Goal: Information Seeking & Learning: Learn about a topic

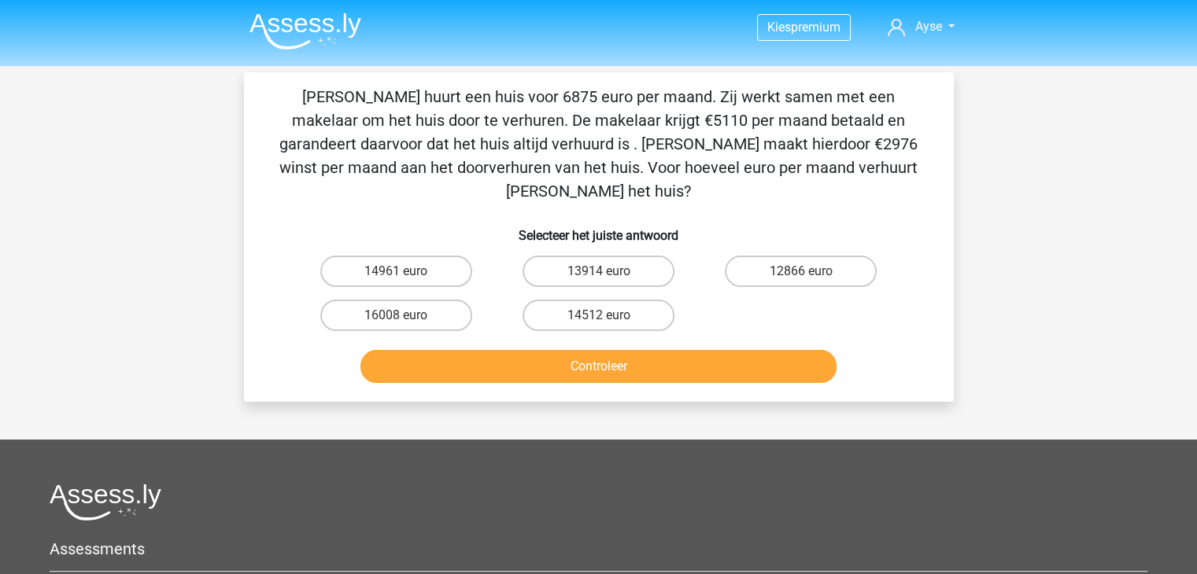
click at [355, 249] on div "14961 euro" at bounding box center [396, 271] width 202 height 44
click at [362, 256] on label "14961 euro" at bounding box center [396, 271] width 152 height 31
click at [396, 271] on input "14961 euro" at bounding box center [401, 276] width 10 height 10
radio input "true"
click at [777, 256] on label "12866 euro" at bounding box center [801, 271] width 152 height 31
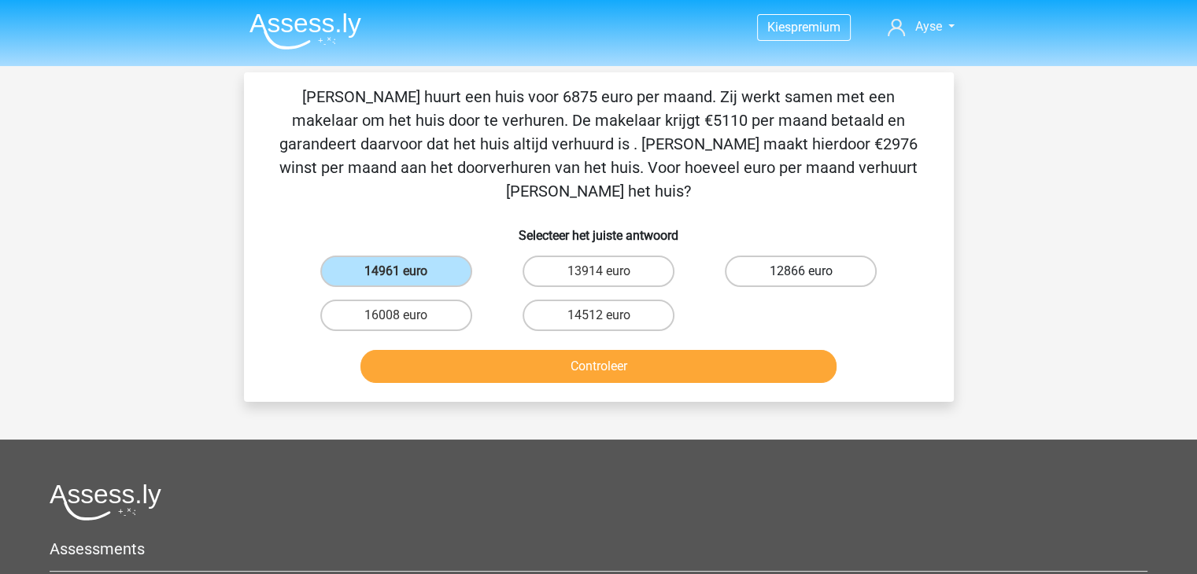
click at [801, 271] on input "12866 euro" at bounding box center [806, 276] width 10 height 10
radio input "true"
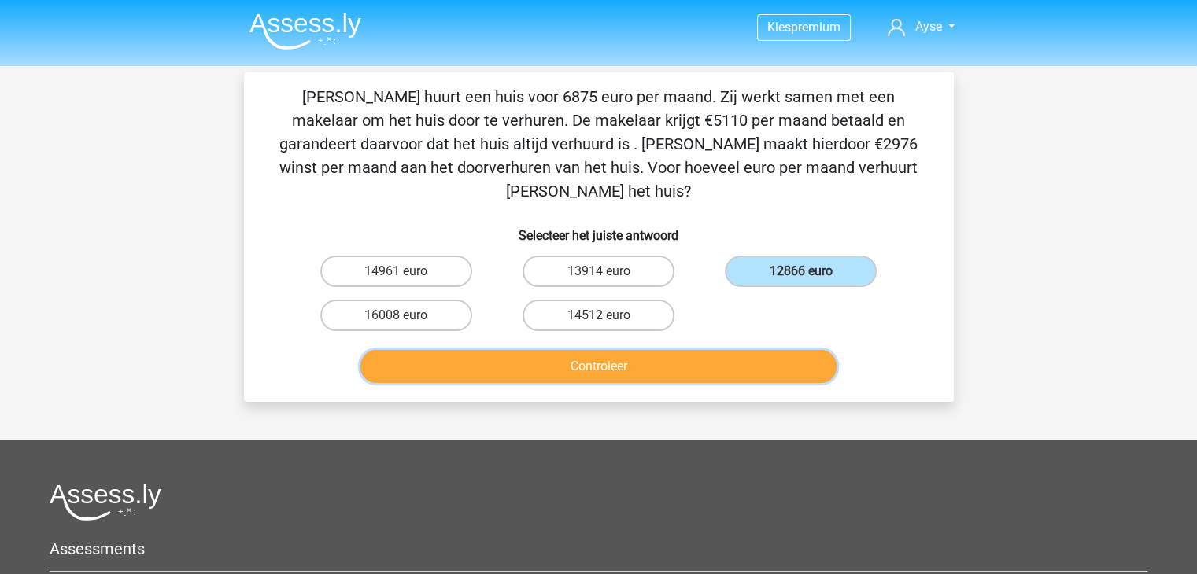
click at [675, 350] on button "Controleer" at bounding box center [598, 366] width 476 height 33
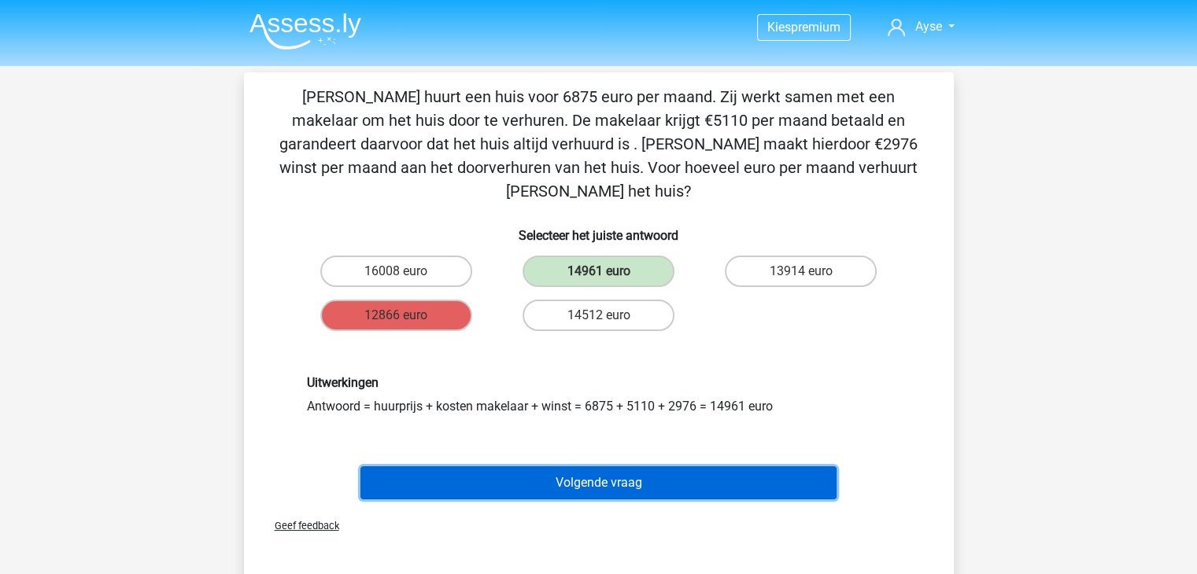
click at [554, 467] on button "Volgende vraag" at bounding box center [598, 483] width 476 height 33
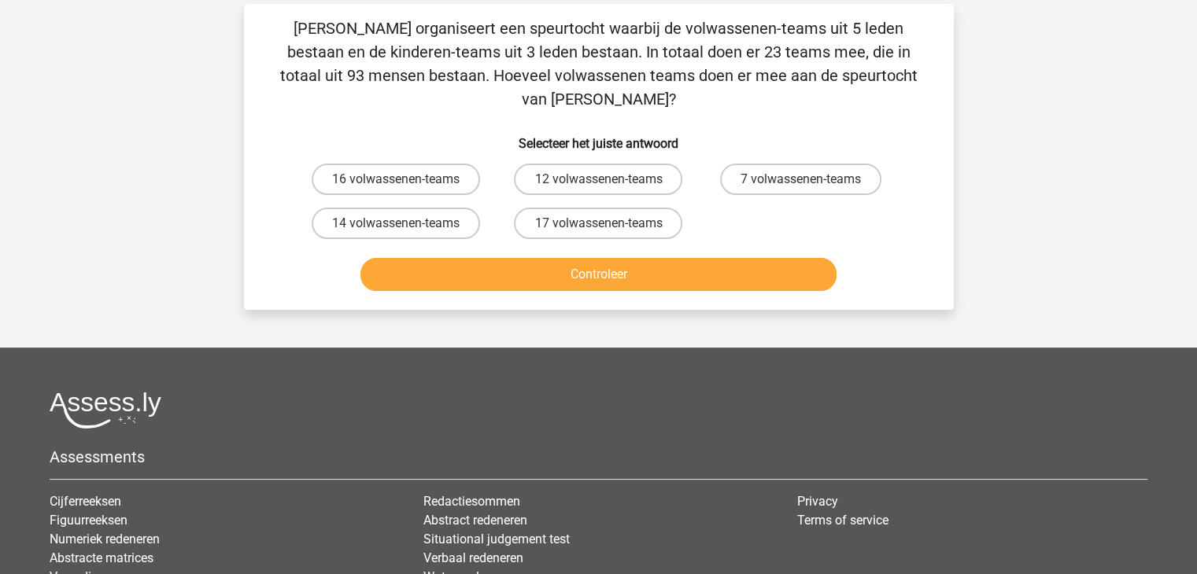
scroll to position [72, 0]
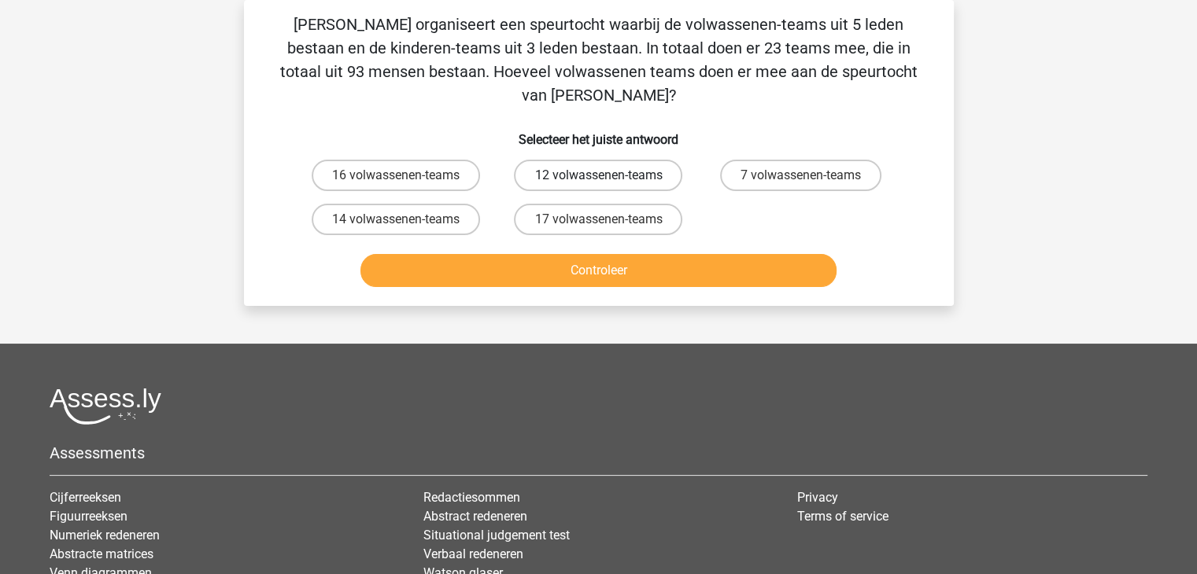
click at [620, 160] on label "12 volwassenen-teams" at bounding box center [598, 175] width 168 height 31
click at [608, 175] on input "12 volwassenen-teams" at bounding box center [603, 180] width 10 height 10
radio input "true"
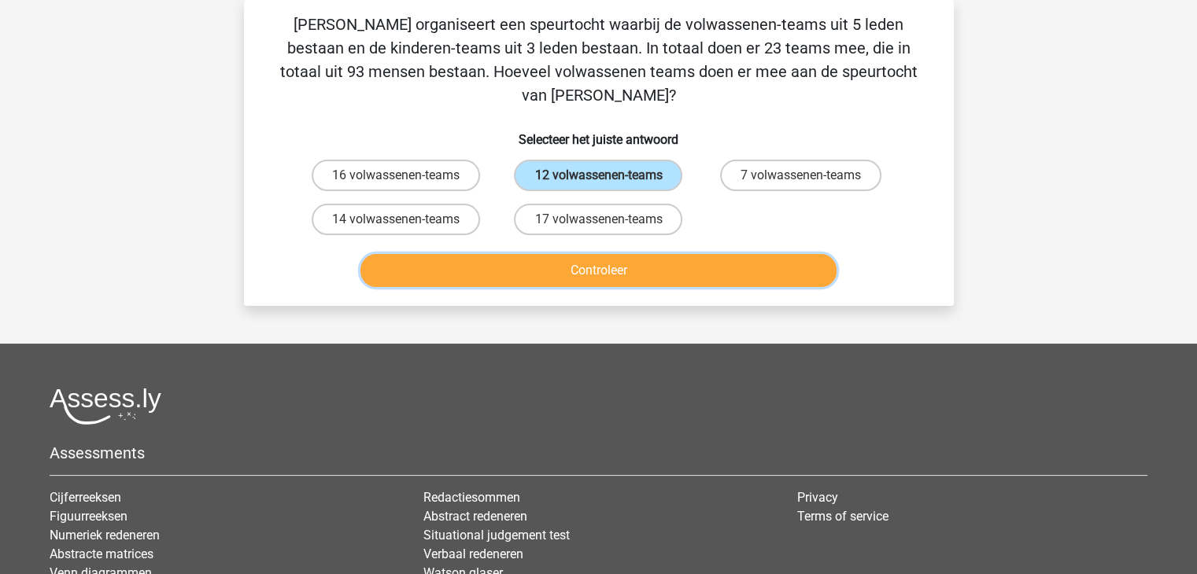
click at [618, 254] on button "Controleer" at bounding box center [598, 270] width 476 height 33
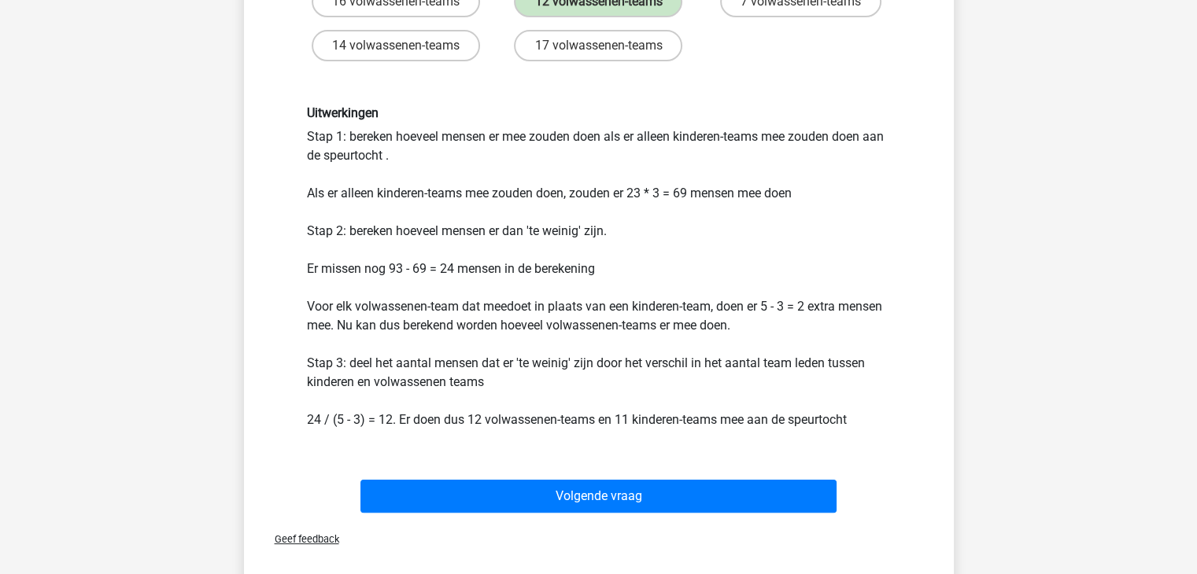
scroll to position [263, 0]
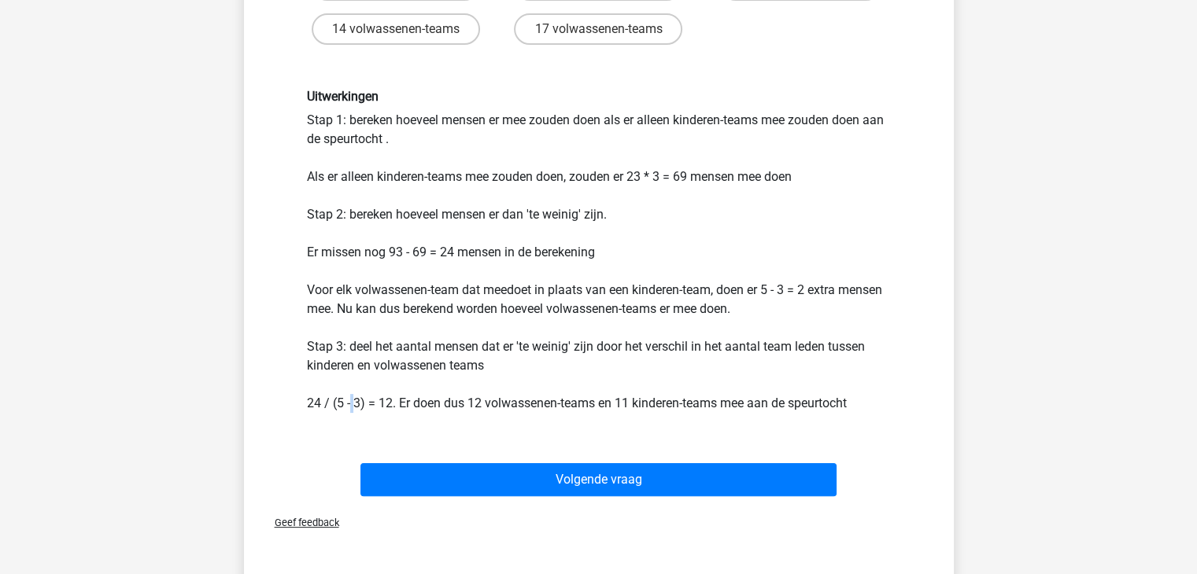
drag, startPoint x: 519, startPoint y: 481, endPoint x: 352, endPoint y: 372, distance: 199.7
click at [352, 372] on div "Uitwerkingen Stap 1: bereken hoeveel mensen er mee zouden doen als er alleen ki…" at bounding box center [598, 250] width 607 height 323
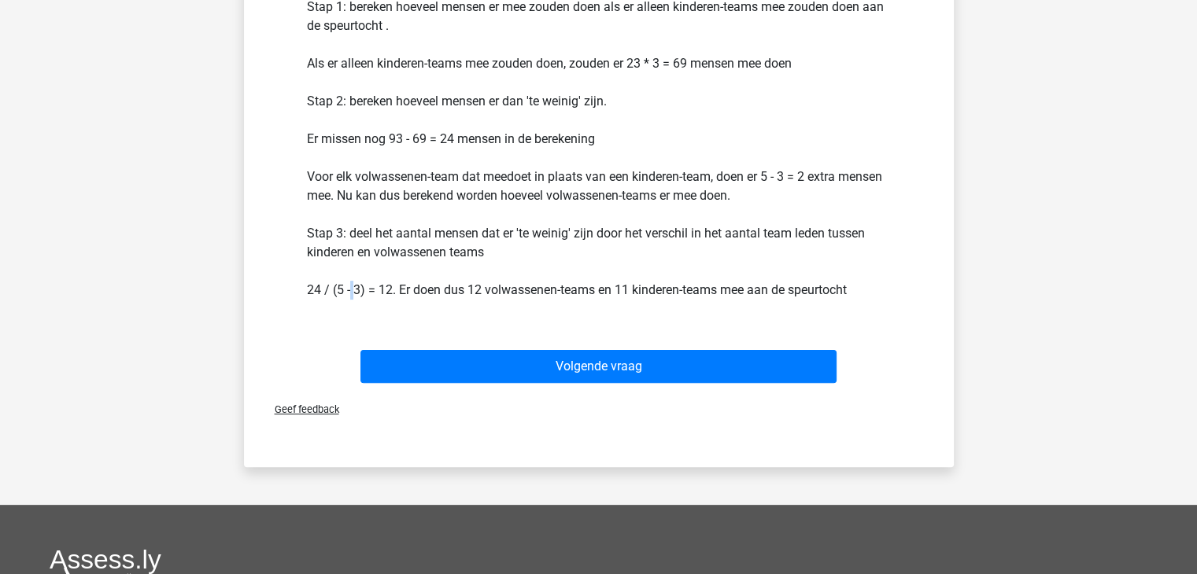
scroll to position [377, 0]
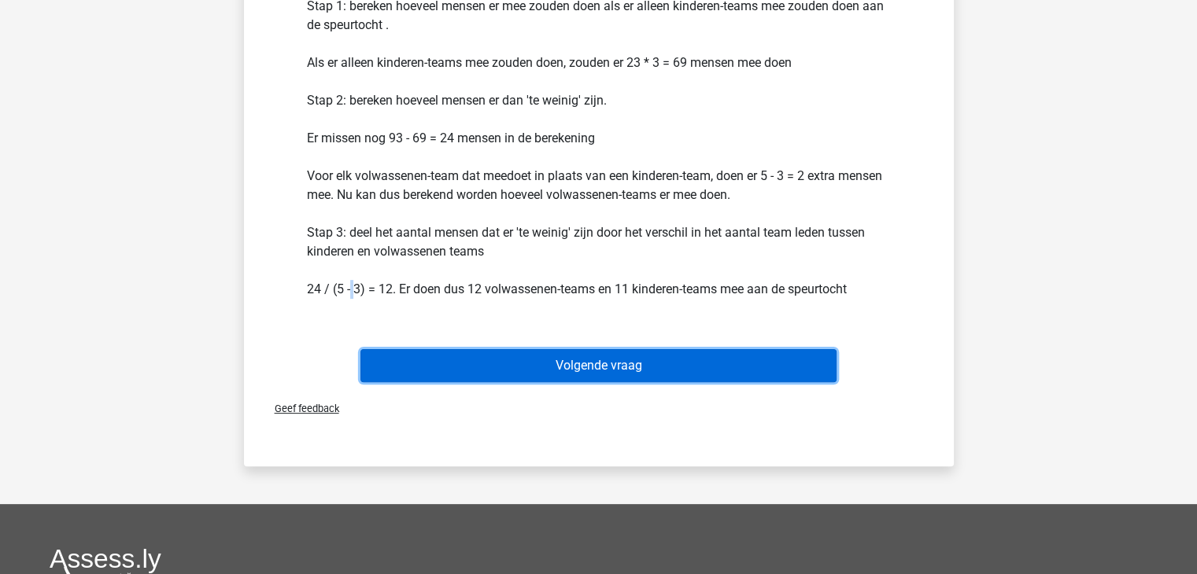
click at [507, 349] on button "Volgende vraag" at bounding box center [598, 365] width 476 height 33
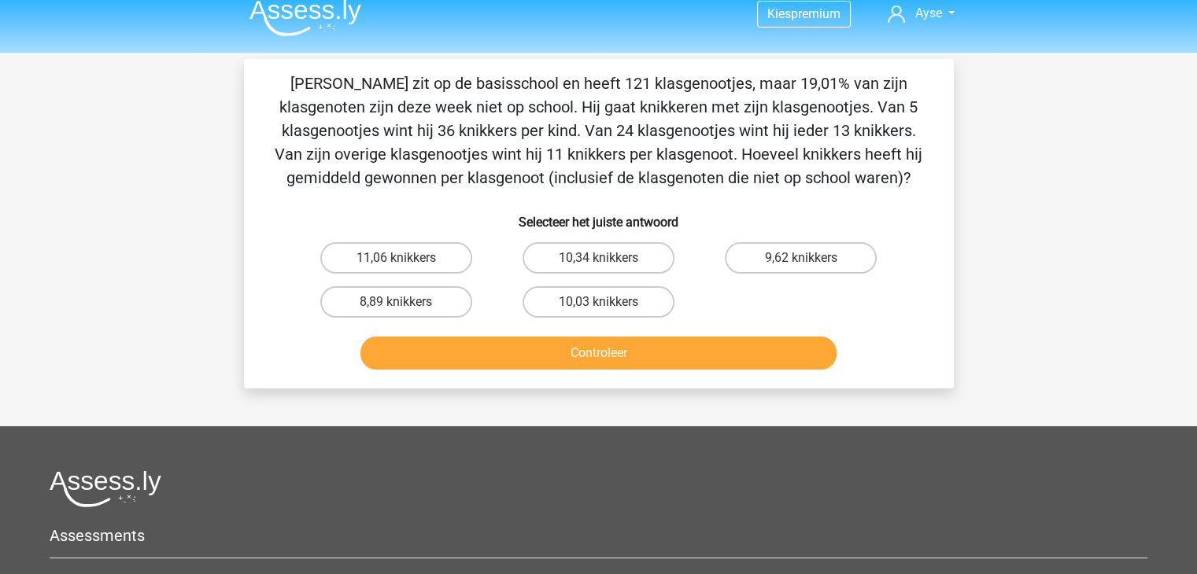
scroll to position [10, 0]
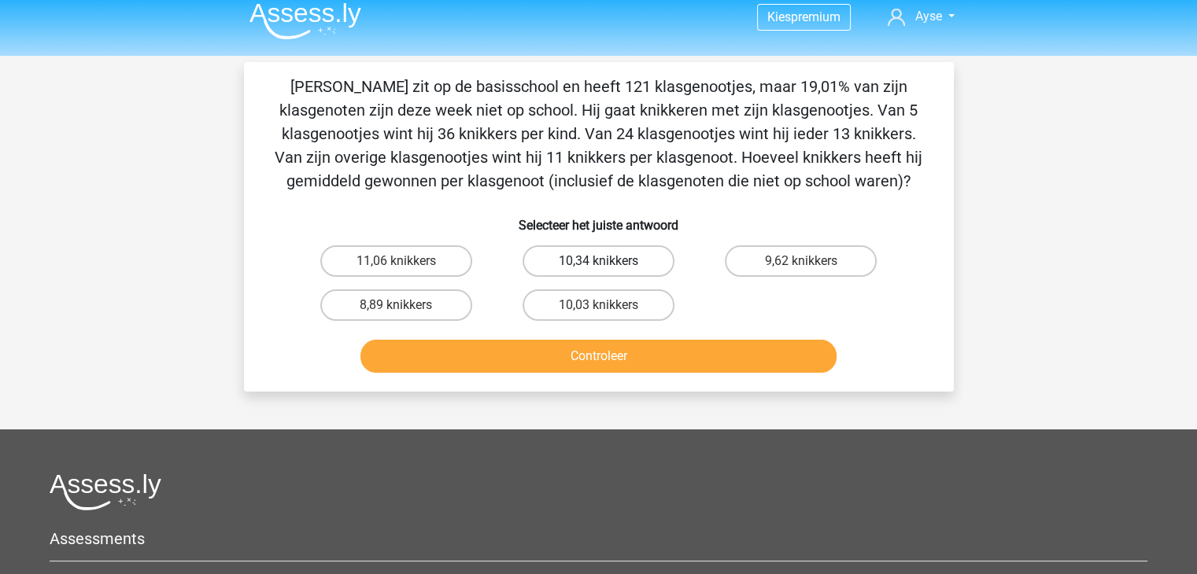
click at [599, 252] on label "10,34 knikkers" at bounding box center [598, 260] width 152 height 31
click at [599, 261] on input "10,34 knikkers" at bounding box center [603, 266] width 10 height 10
radio input "true"
click at [607, 359] on button "Controleer" at bounding box center [598, 356] width 476 height 33
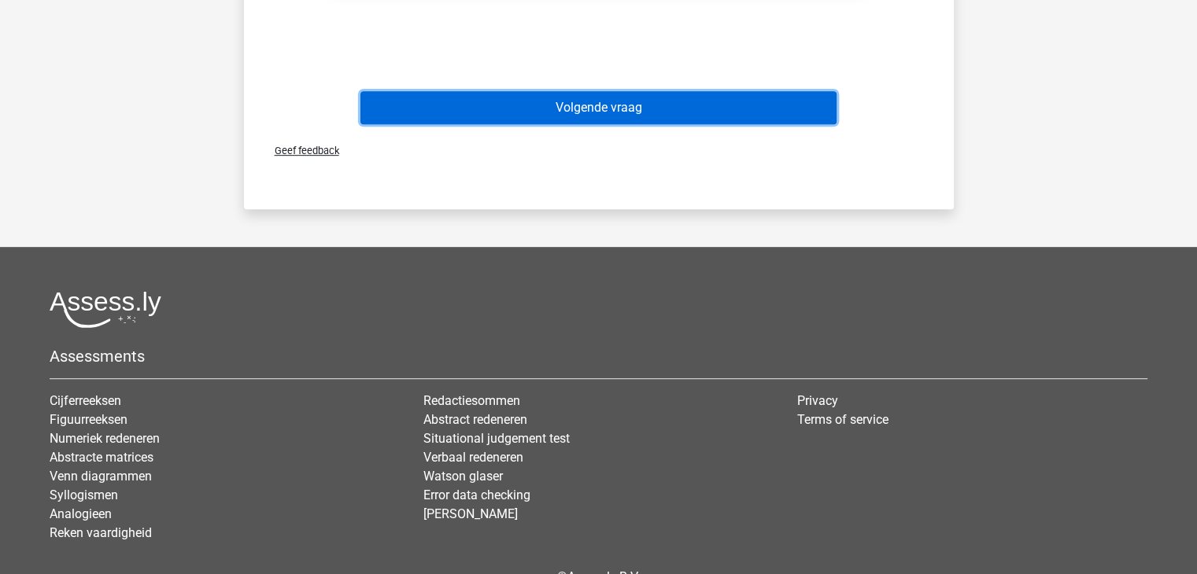
click at [654, 109] on button "Volgende vraag" at bounding box center [598, 107] width 476 height 33
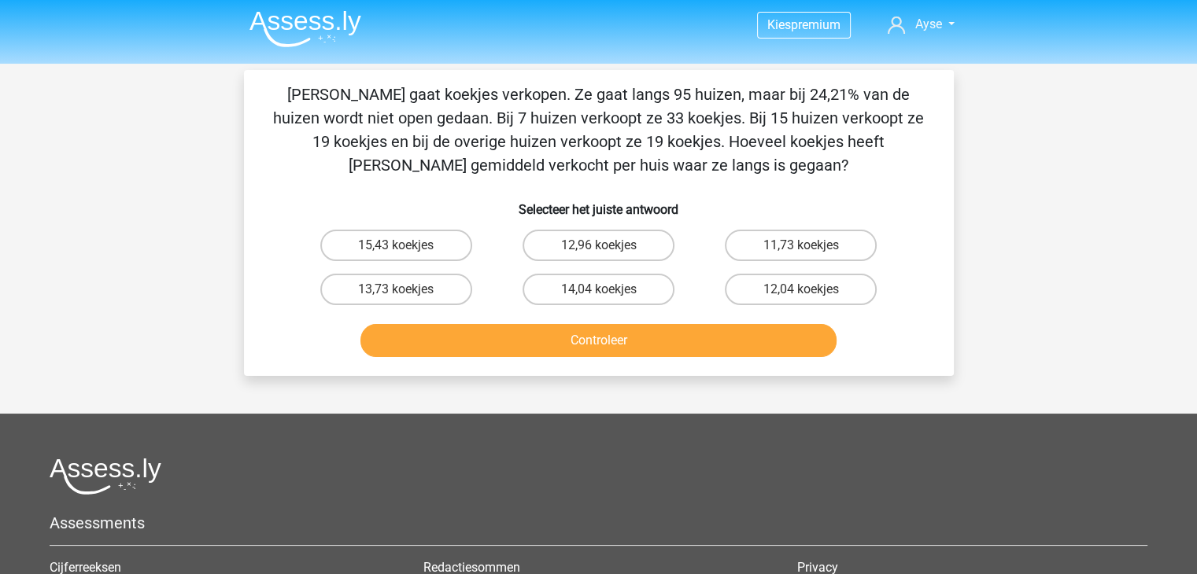
scroll to position [2, 0]
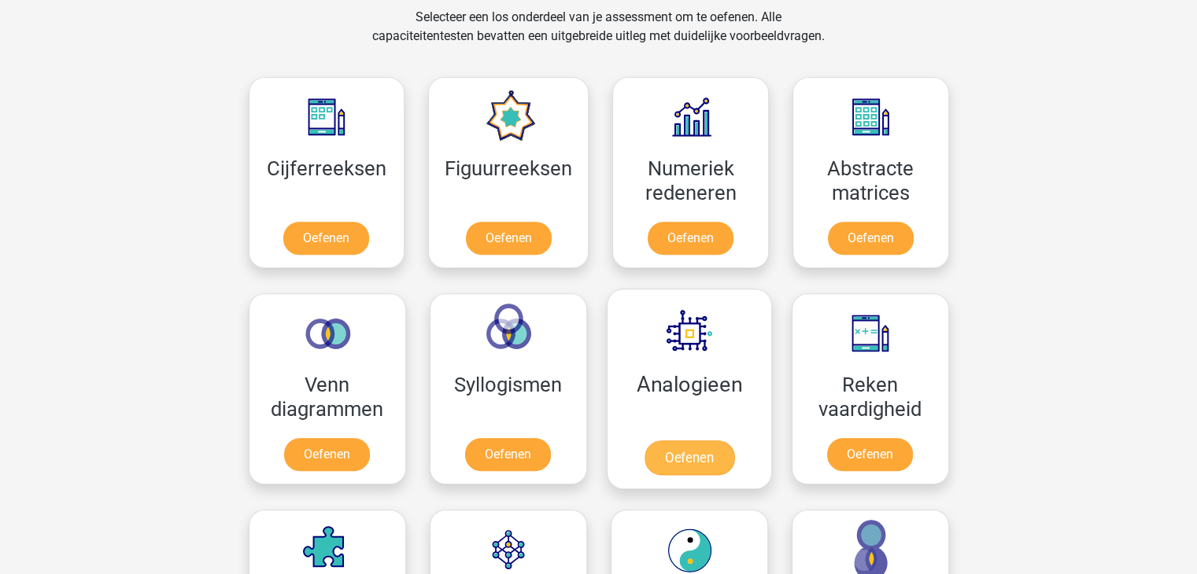
scroll to position [706, 0]
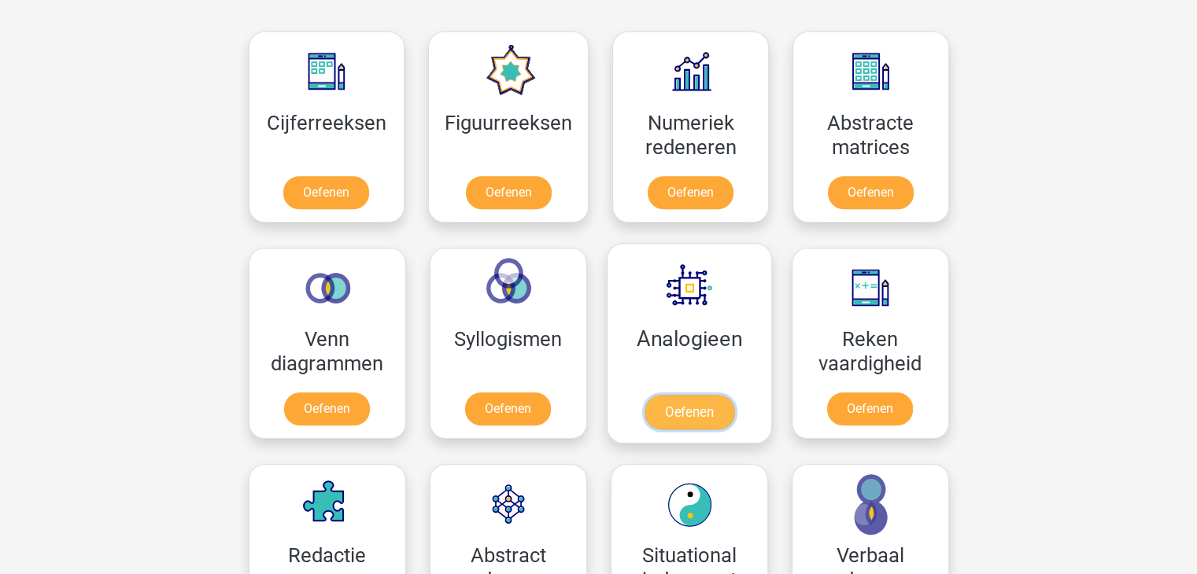
click at [677, 410] on link "Oefenen" at bounding box center [689, 412] width 90 height 35
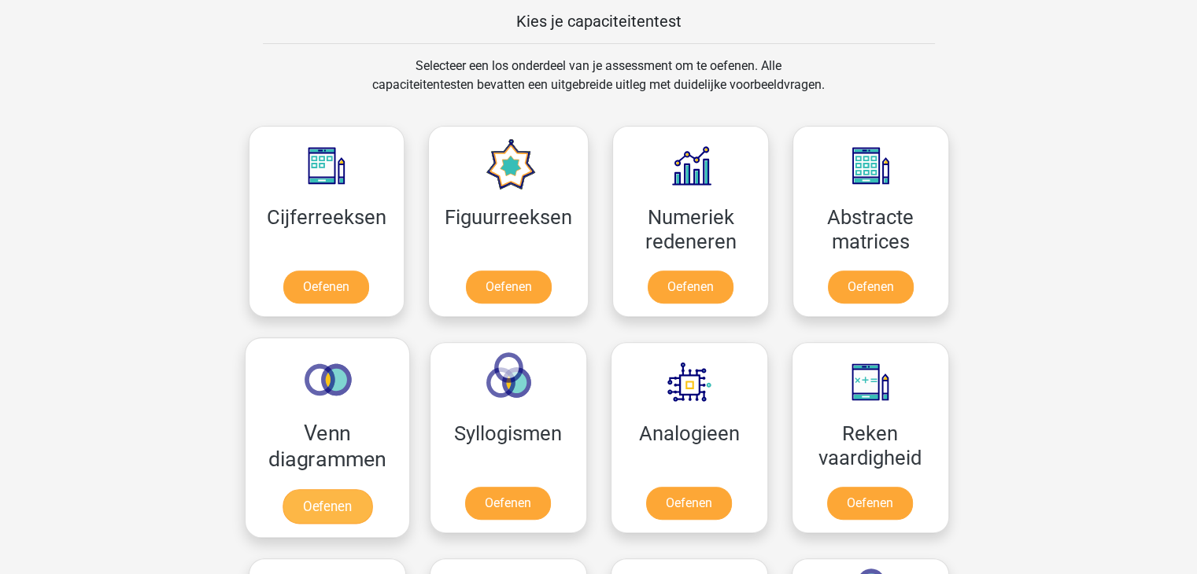
scroll to position [614, 0]
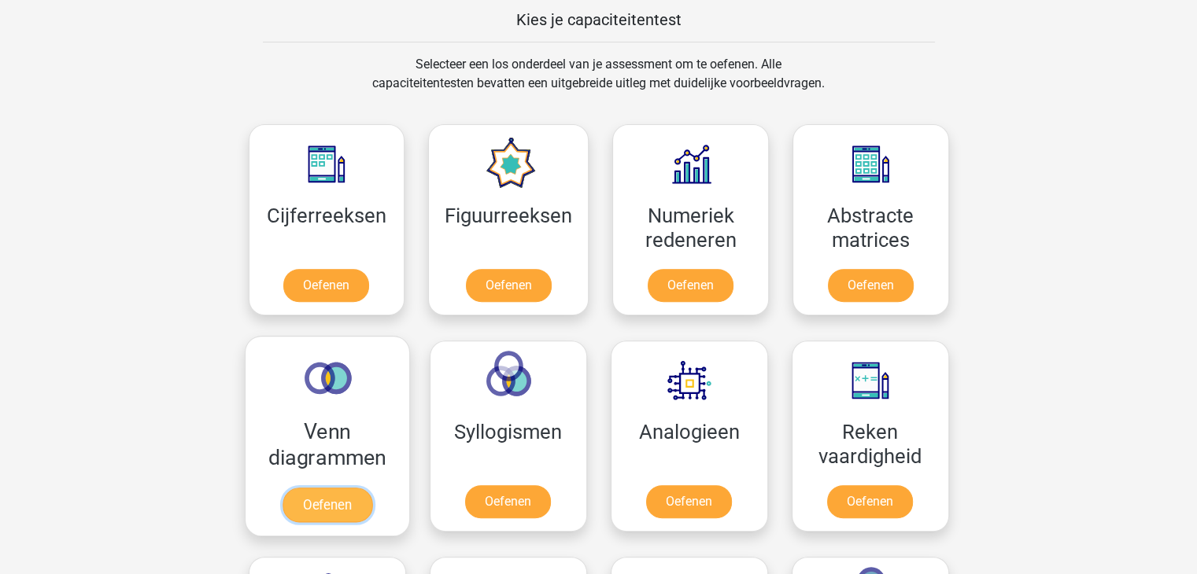
click at [331, 504] on link "Oefenen" at bounding box center [327, 505] width 90 height 35
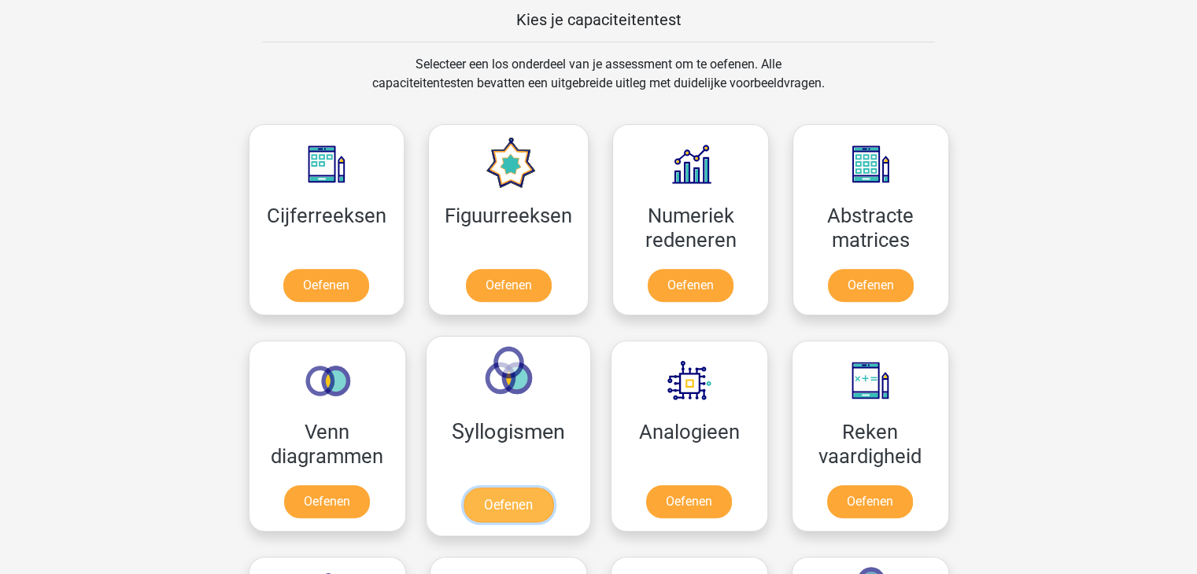
click at [499, 492] on link "Oefenen" at bounding box center [508, 505] width 90 height 35
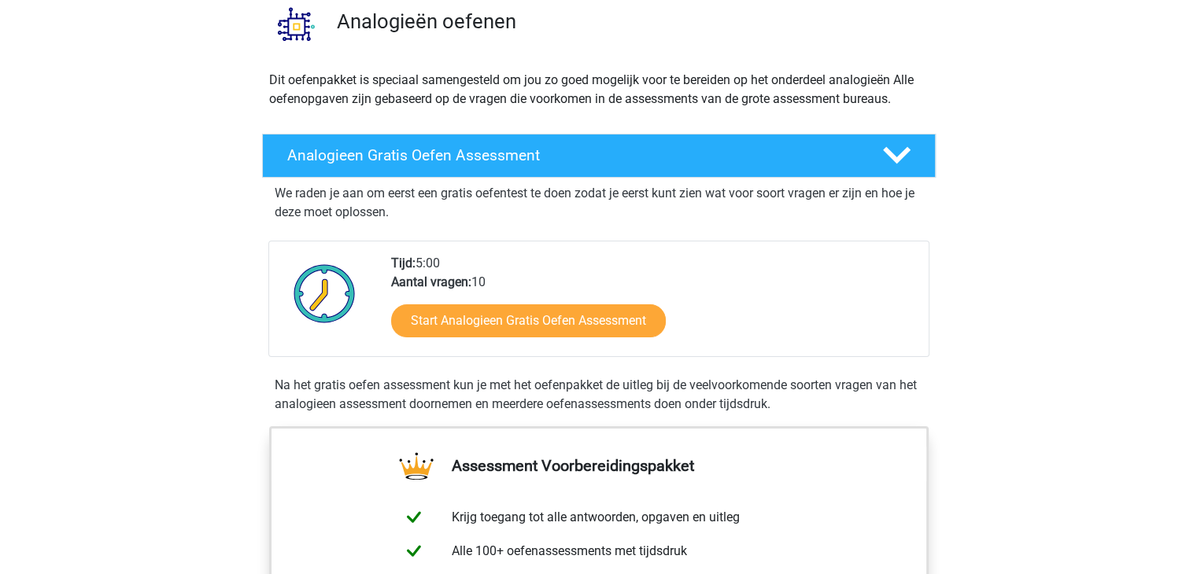
scroll to position [126, 0]
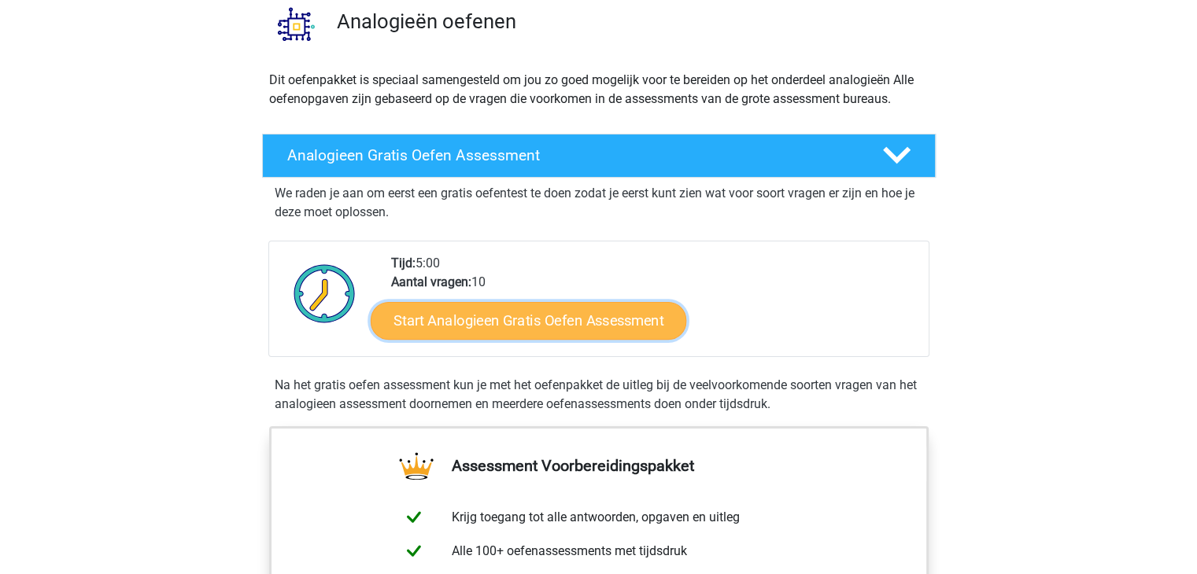
click at [554, 323] on link "Start Analogieen Gratis Oefen Assessment" at bounding box center [528, 320] width 315 height 38
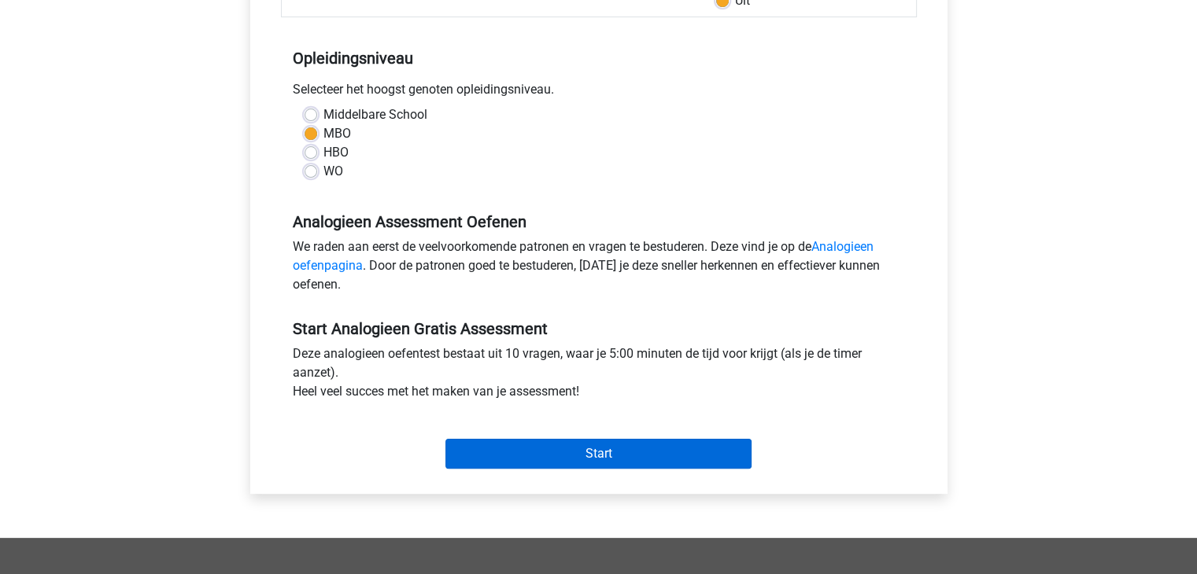
scroll to position [305, 0]
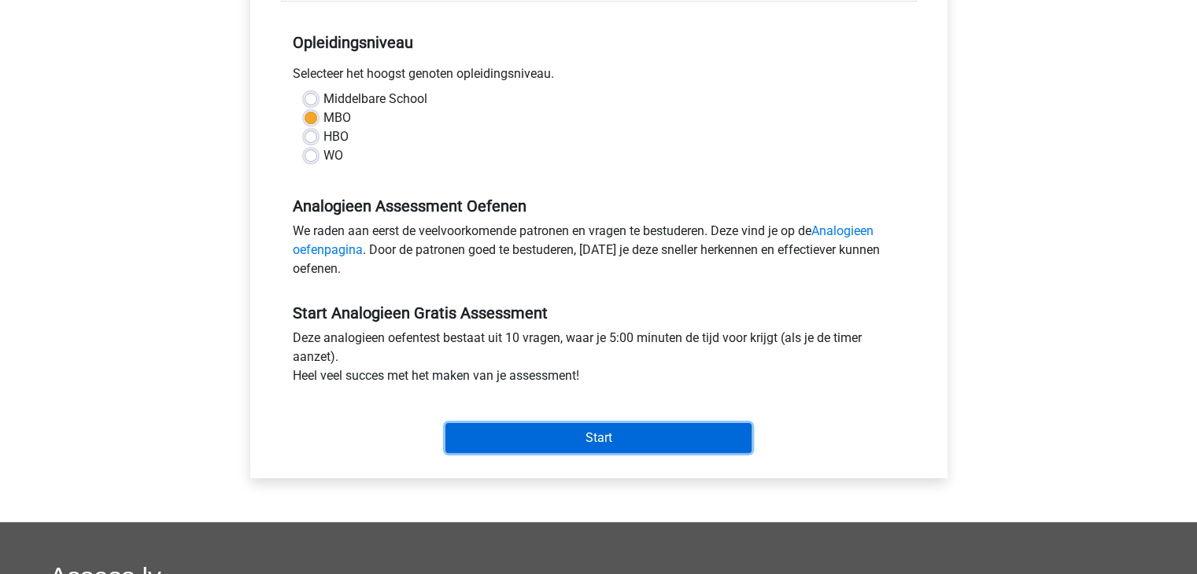
click at [539, 445] on input "Start" at bounding box center [598, 438] width 306 height 30
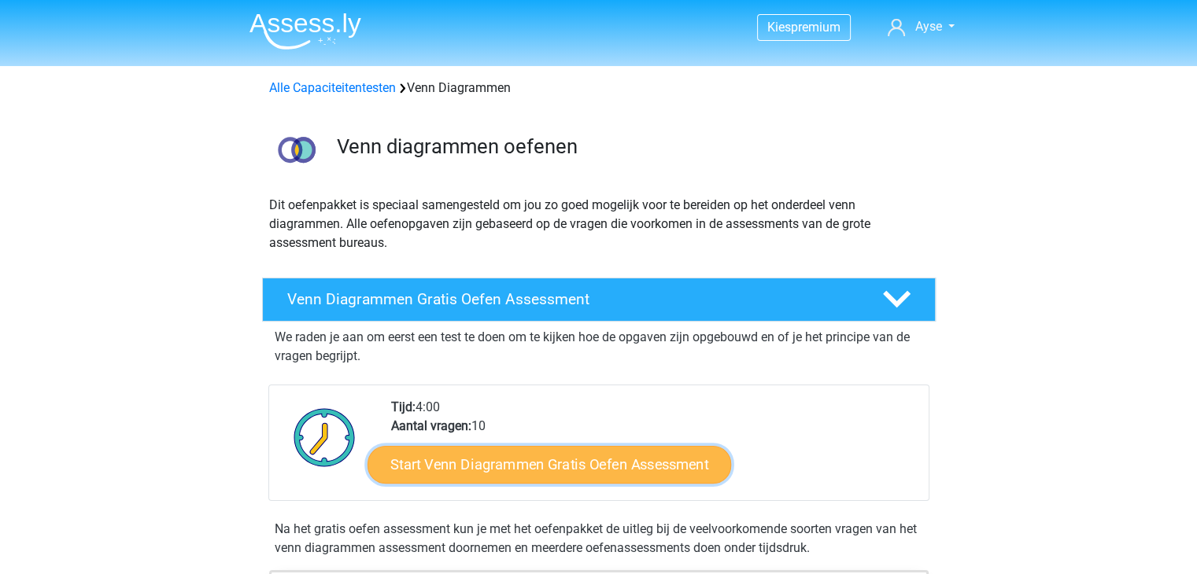
click at [444, 463] on link "Start Venn Diagrammen Gratis Oefen Assessment" at bounding box center [548, 465] width 363 height 38
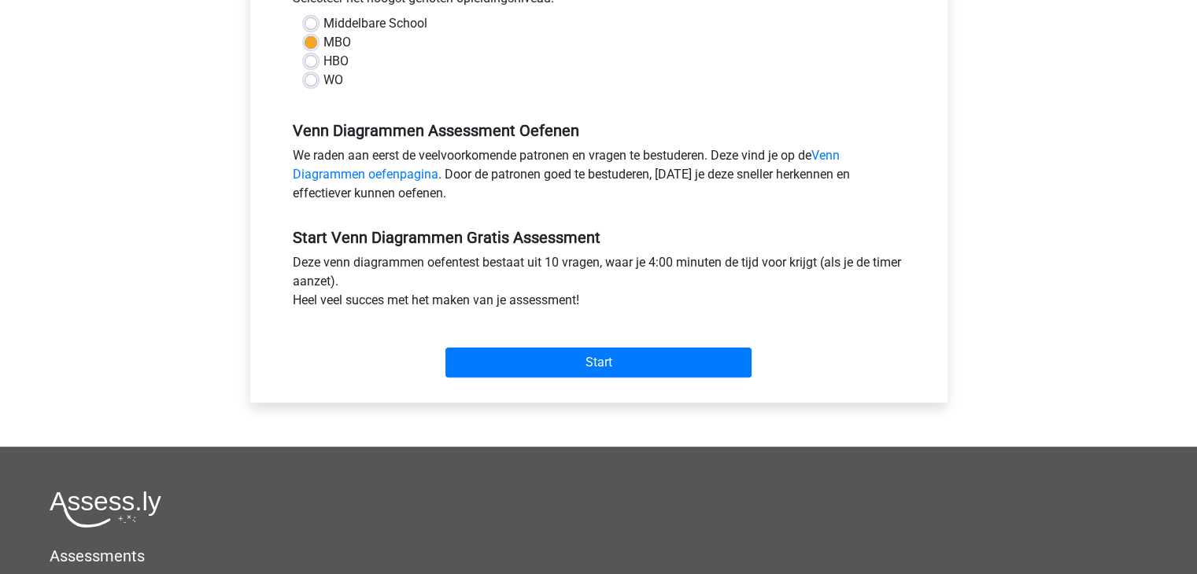
scroll to position [390, 0]
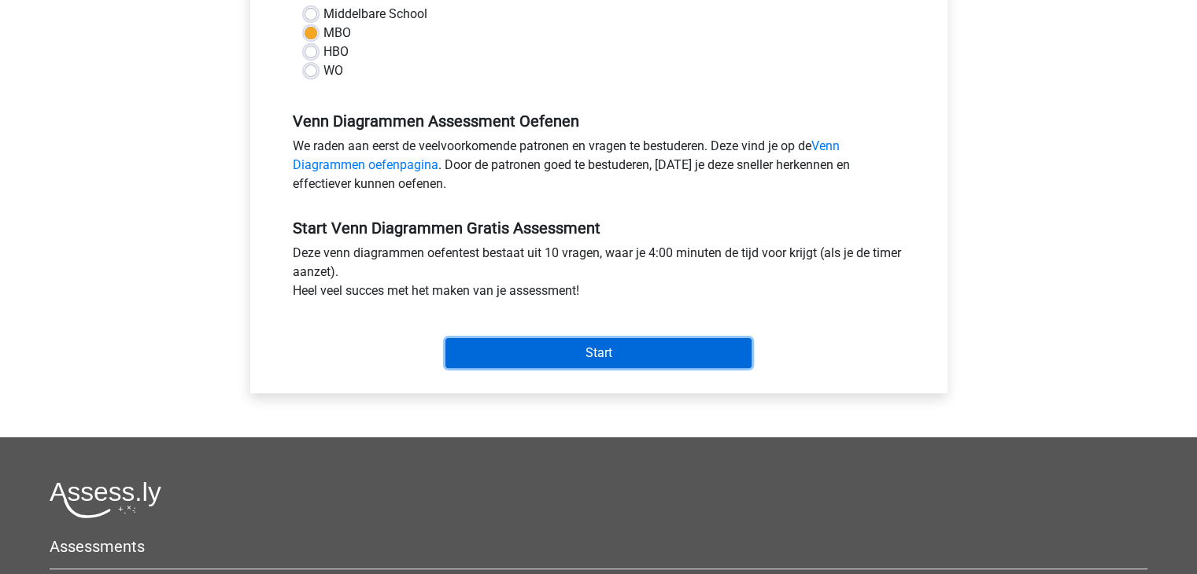
click at [581, 341] on input "Start" at bounding box center [598, 353] width 306 height 30
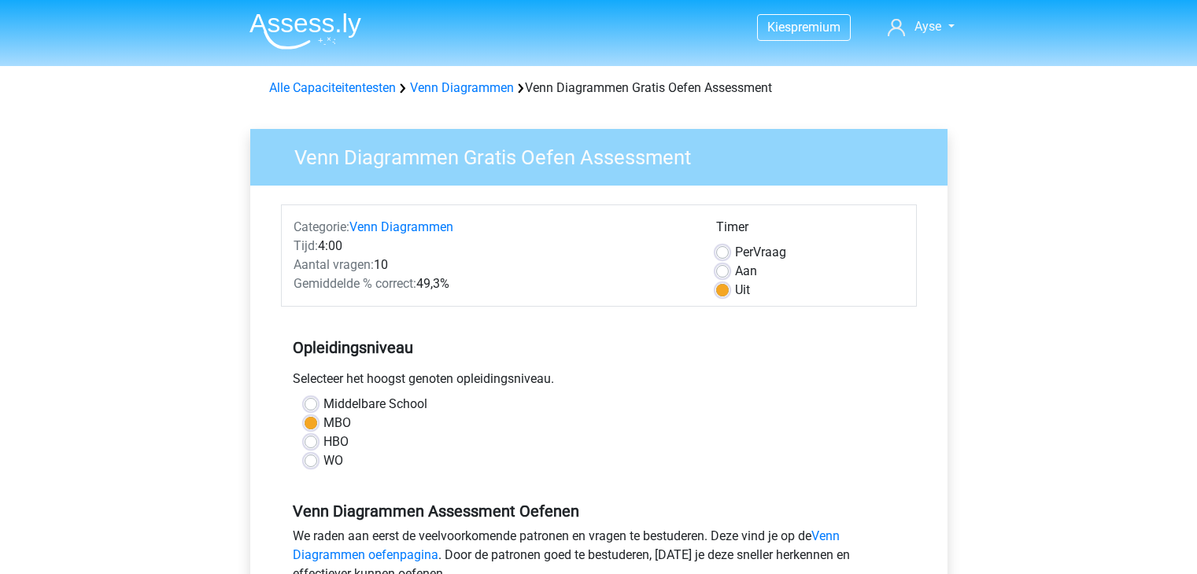
scroll to position [390, 0]
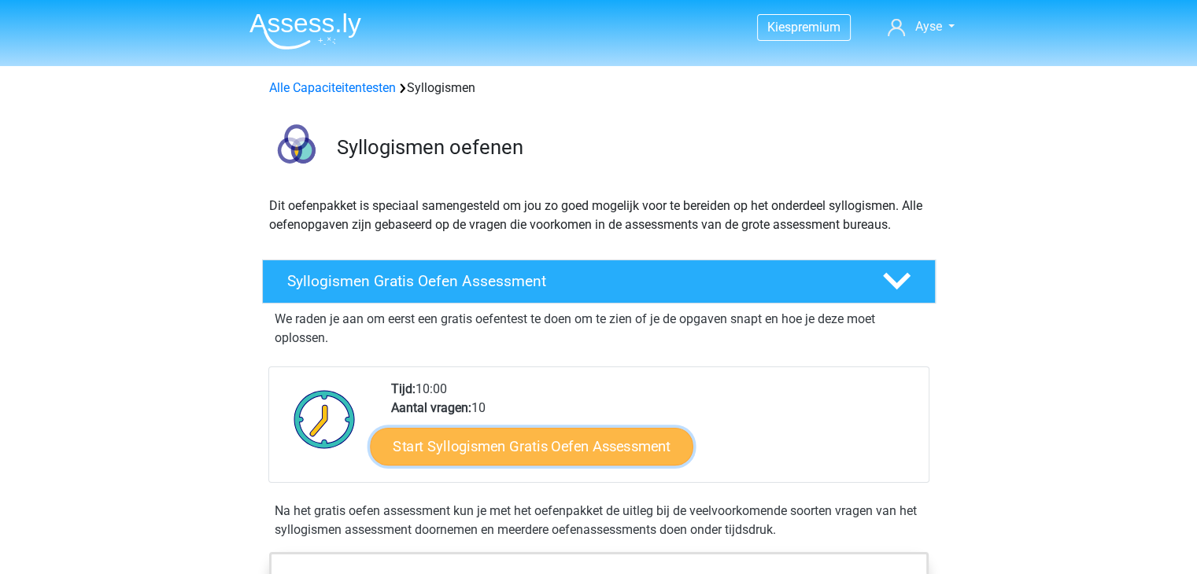
click at [491, 438] on link "Start Syllogismen Gratis Oefen Assessment" at bounding box center [531, 446] width 323 height 38
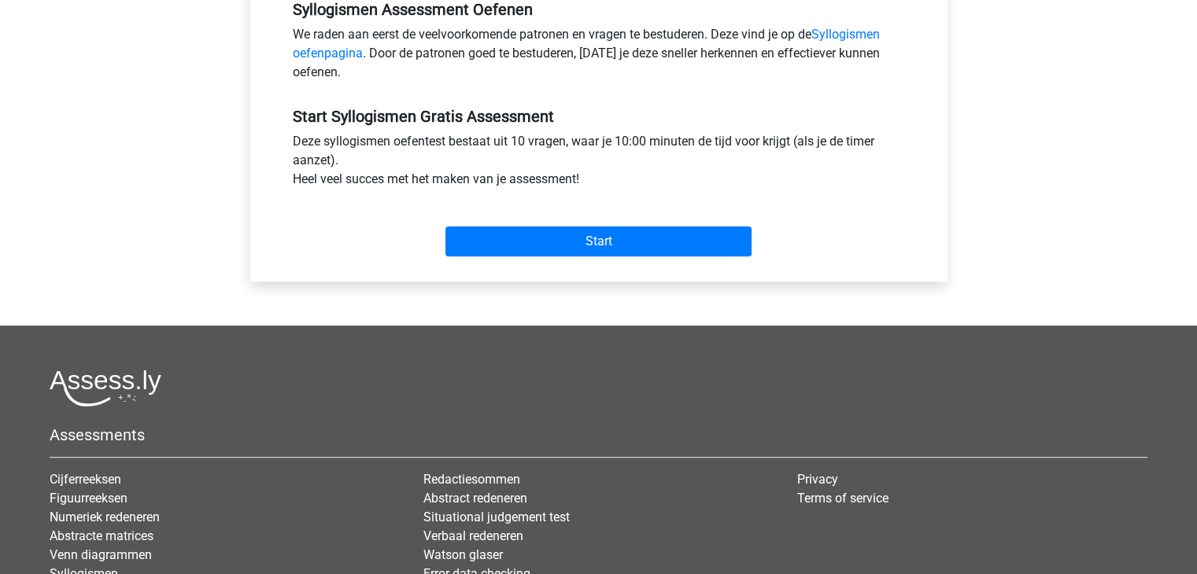
scroll to position [607, 0]
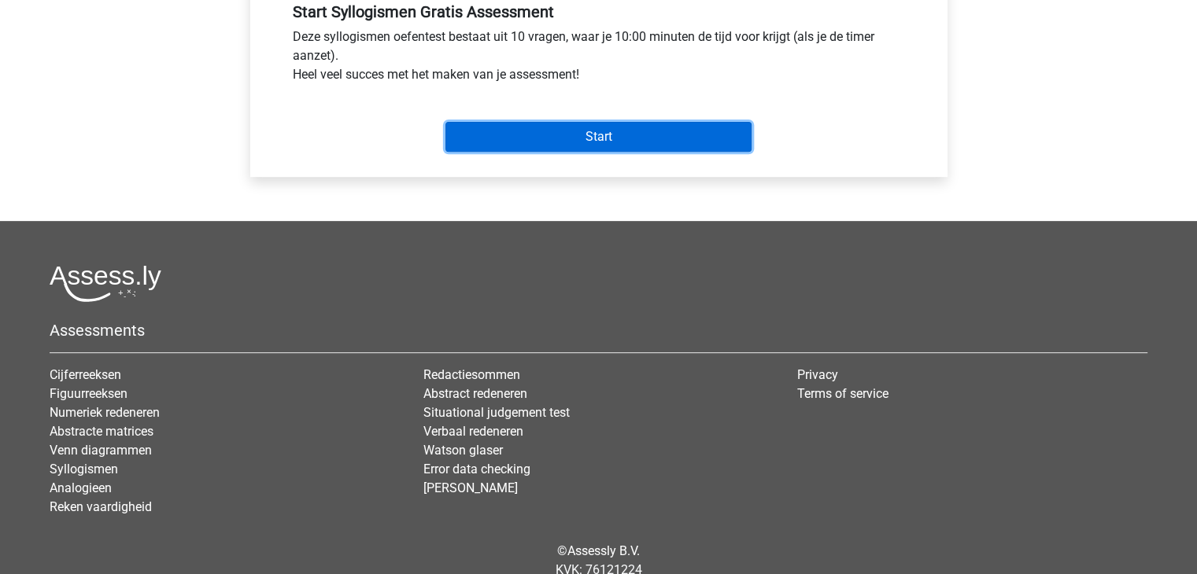
click at [488, 128] on input "Start" at bounding box center [598, 137] width 306 height 30
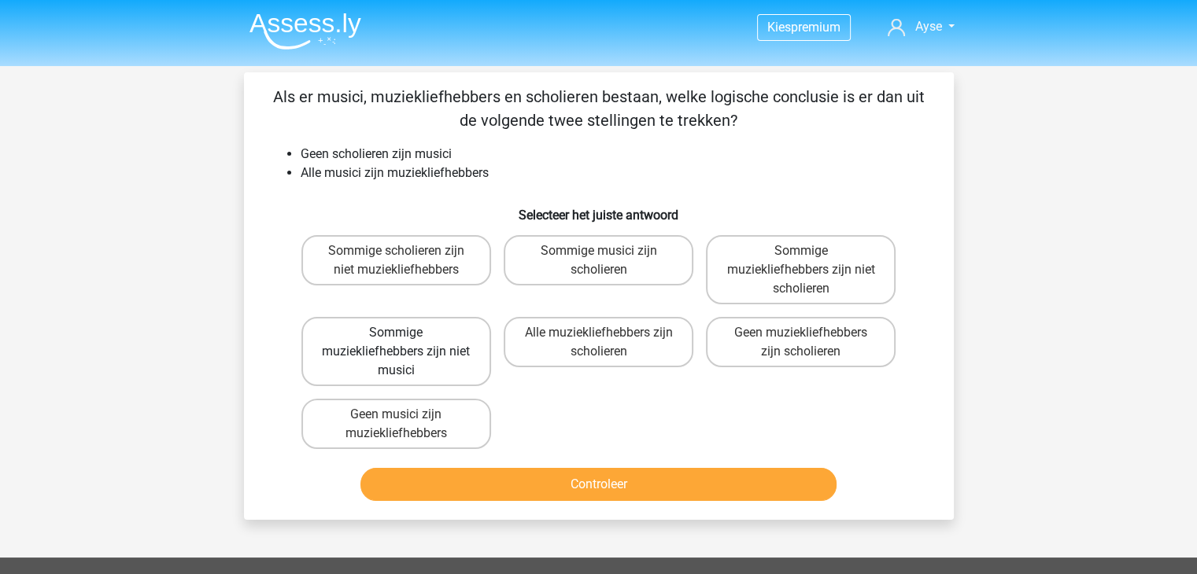
click at [437, 347] on label "Sommige muziekliefhebbers zijn niet musici" at bounding box center [396, 351] width 190 height 69
click at [406, 343] on input "Sommige muziekliefhebbers zijn niet musici" at bounding box center [401, 338] width 10 height 10
radio input "true"
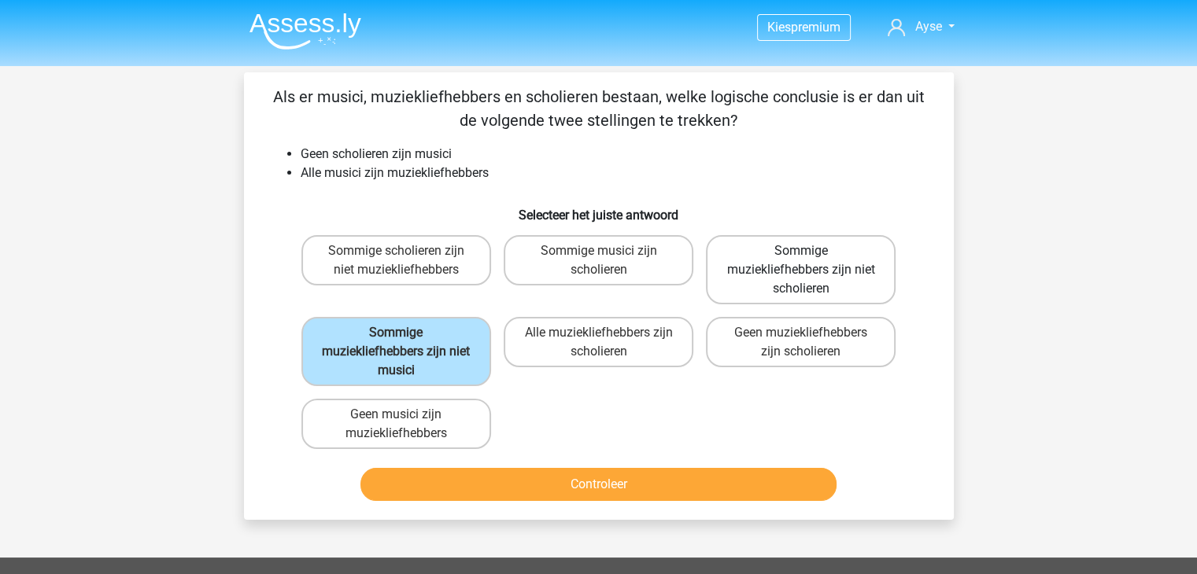
click at [800, 269] on label "Sommige muziekliefhebbers zijn niet scholieren" at bounding box center [801, 269] width 190 height 69
click at [801, 261] on input "Sommige muziekliefhebbers zijn niet scholieren" at bounding box center [806, 256] width 10 height 10
radio input "true"
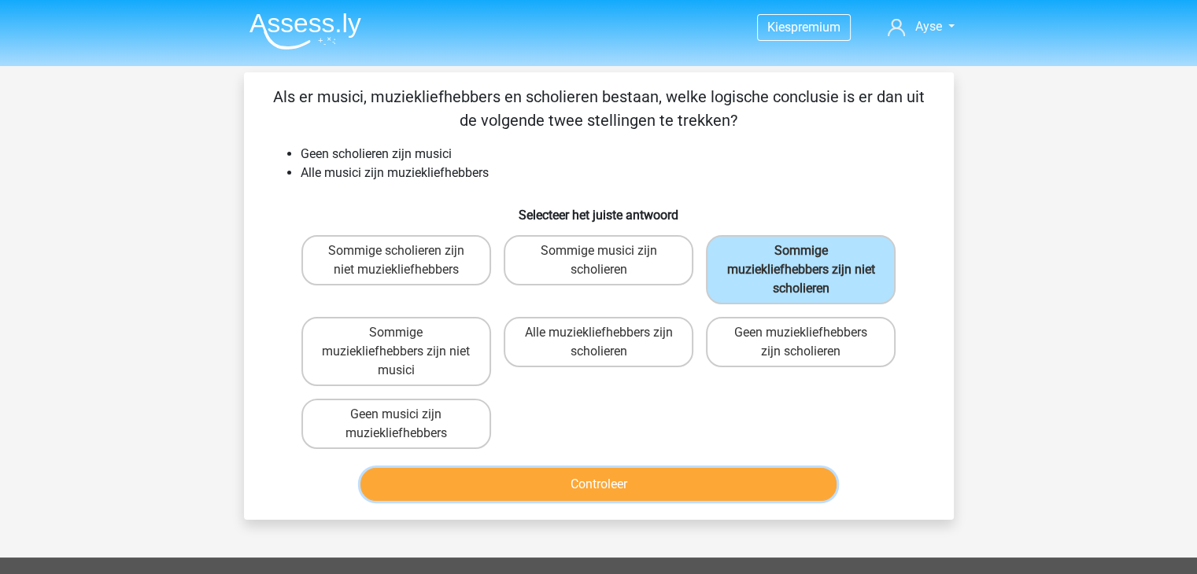
click at [585, 486] on button "Controleer" at bounding box center [598, 484] width 476 height 33
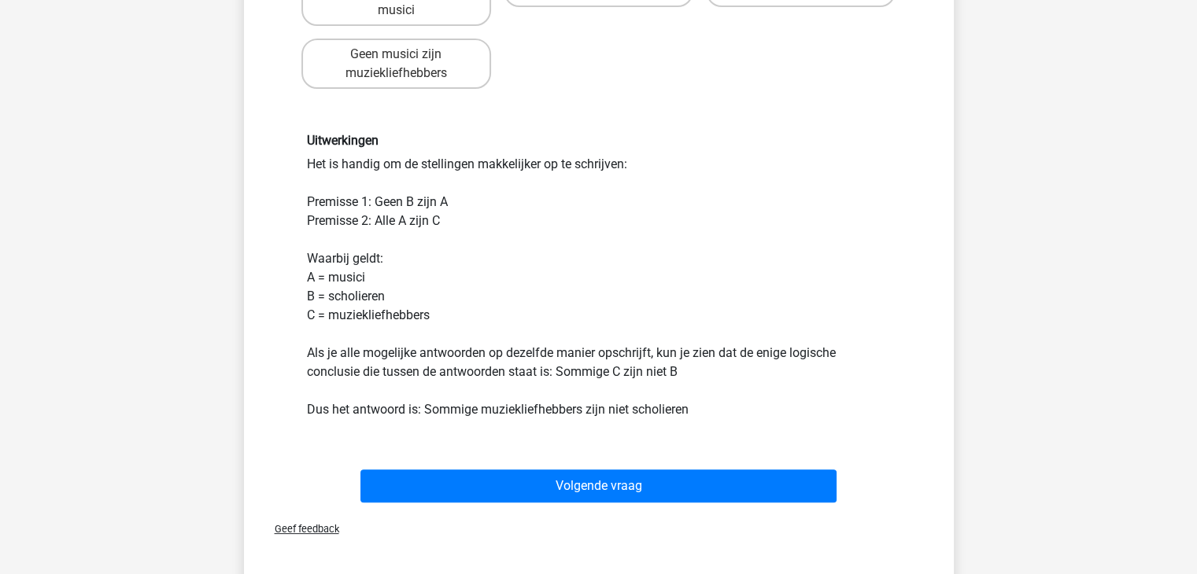
scroll to position [401, 0]
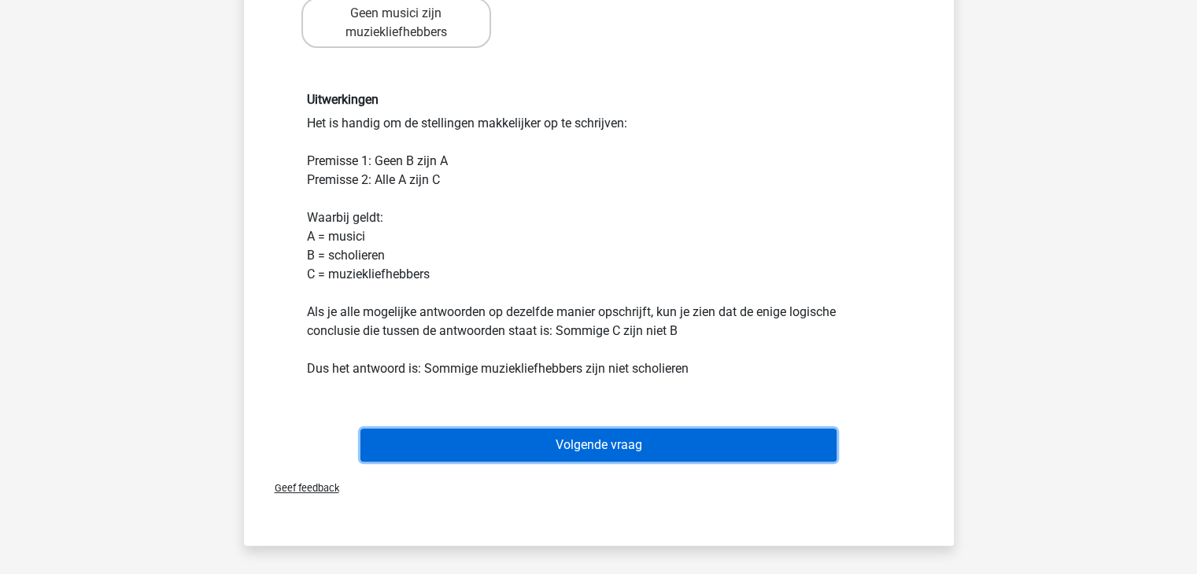
click at [588, 430] on button "Volgende vraag" at bounding box center [598, 445] width 476 height 33
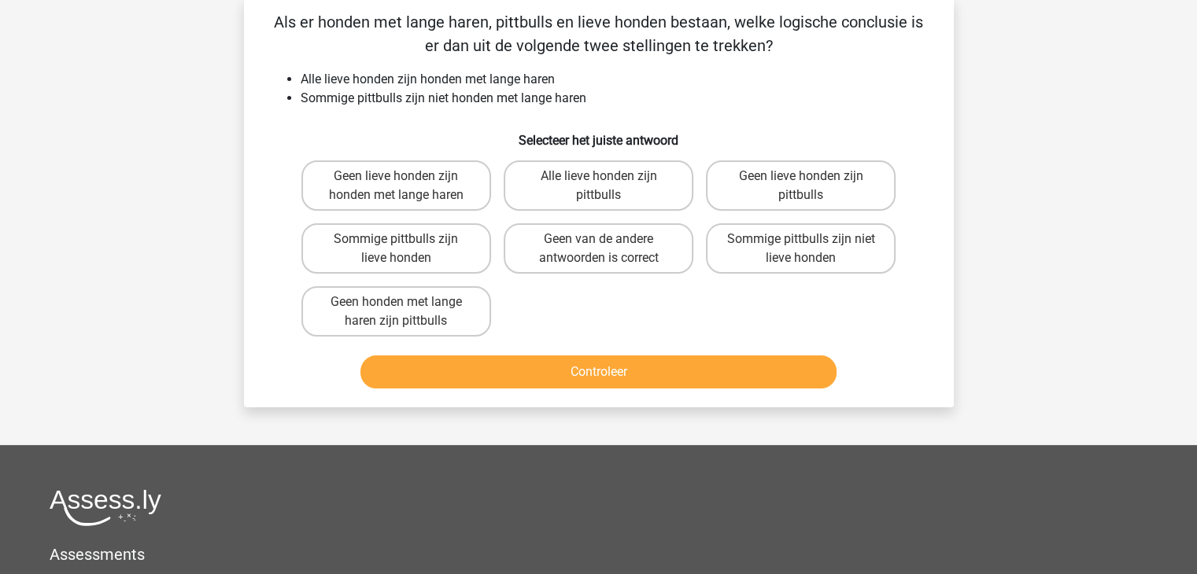
scroll to position [72, 0]
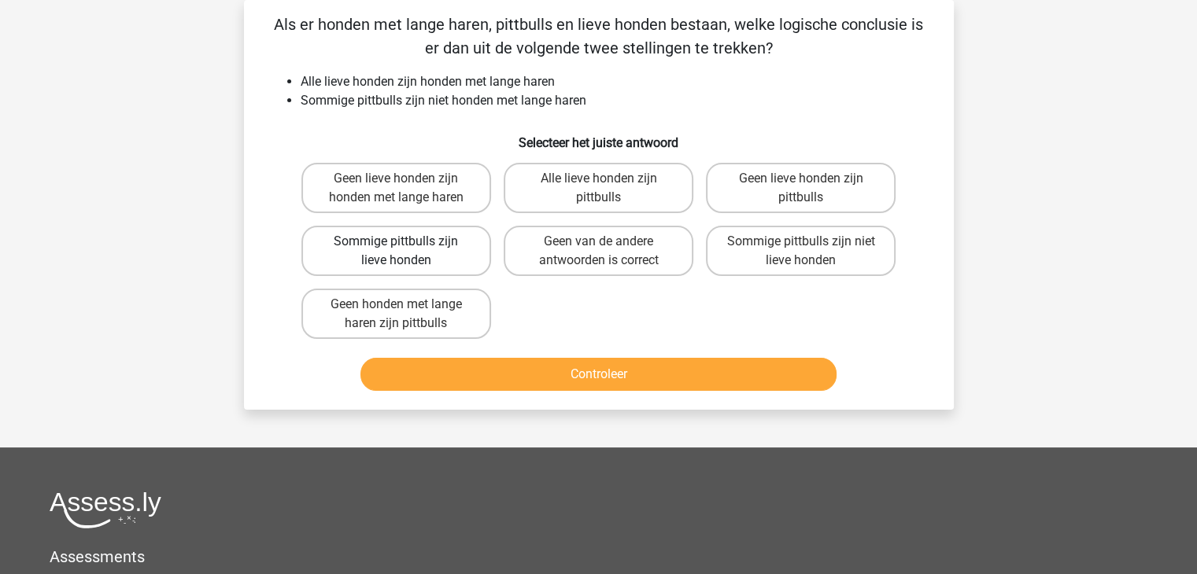
click at [426, 246] on label "Sommige pittbulls zijn lieve honden" at bounding box center [396, 251] width 190 height 50
click at [406, 246] on input "Sommige pittbulls zijn lieve honden" at bounding box center [401, 247] width 10 height 10
radio input "true"
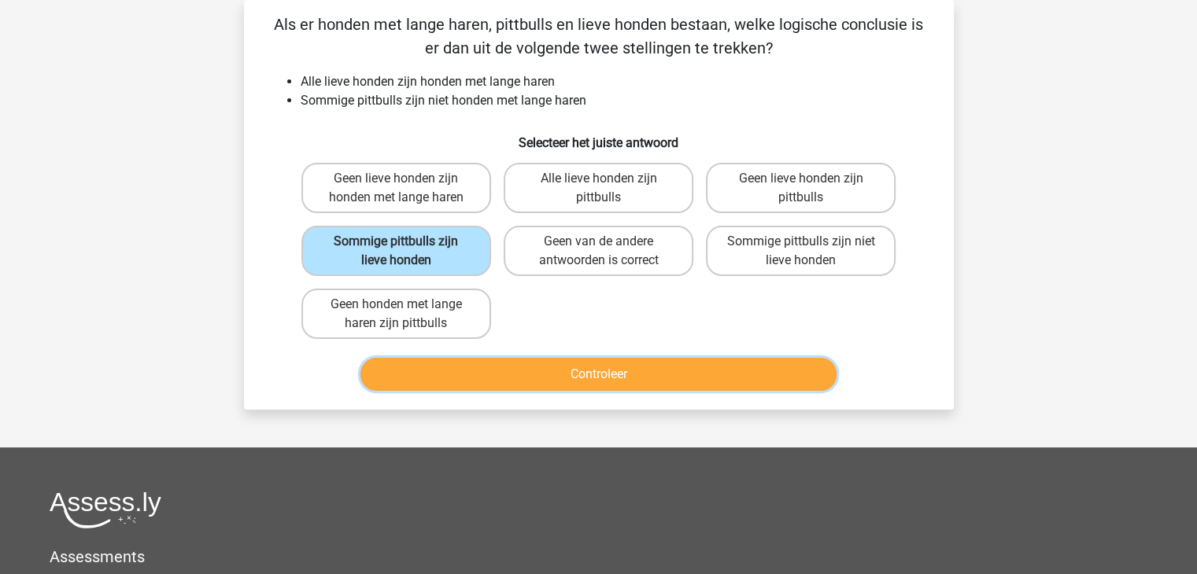
click at [570, 375] on button "Controleer" at bounding box center [598, 374] width 476 height 33
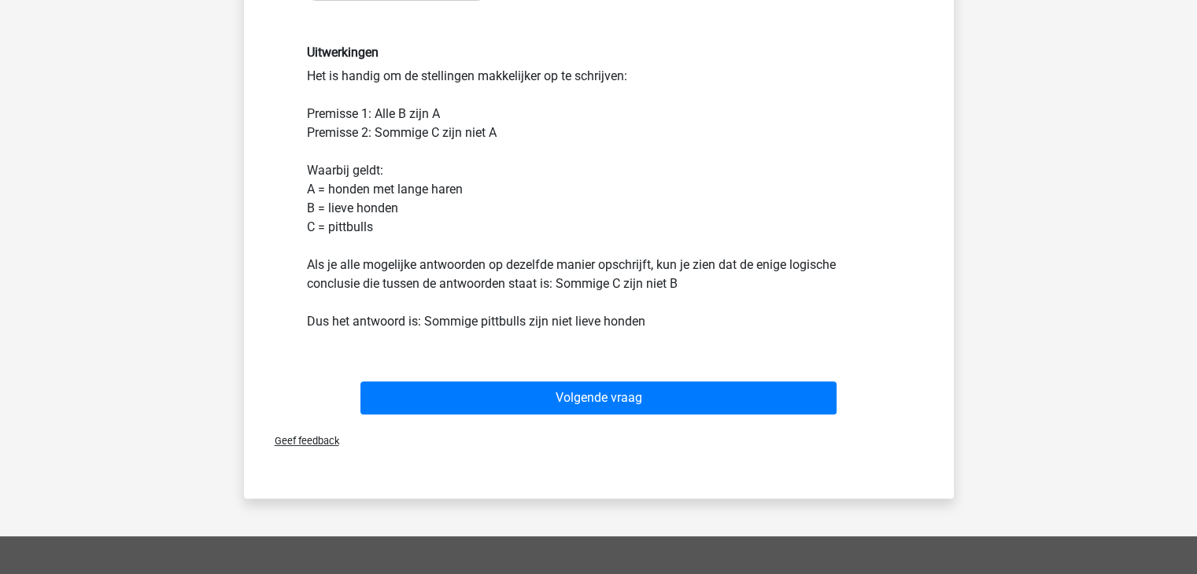
scroll to position [428, 0]
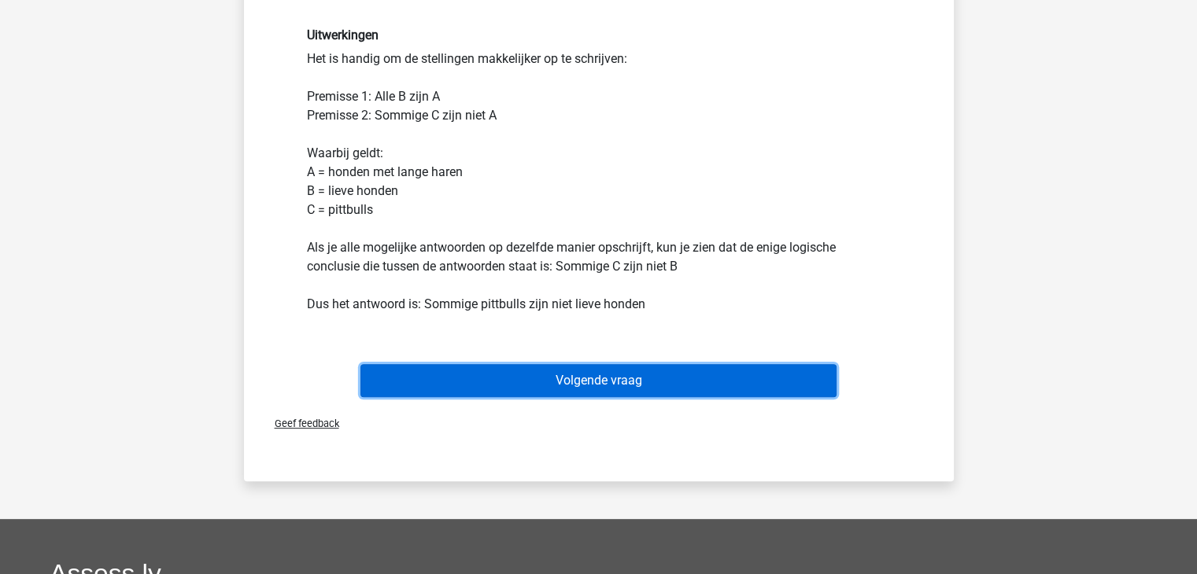
click at [572, 386] on button "Volgende vraag" at bounding box center [598, 380] width 476 height 33
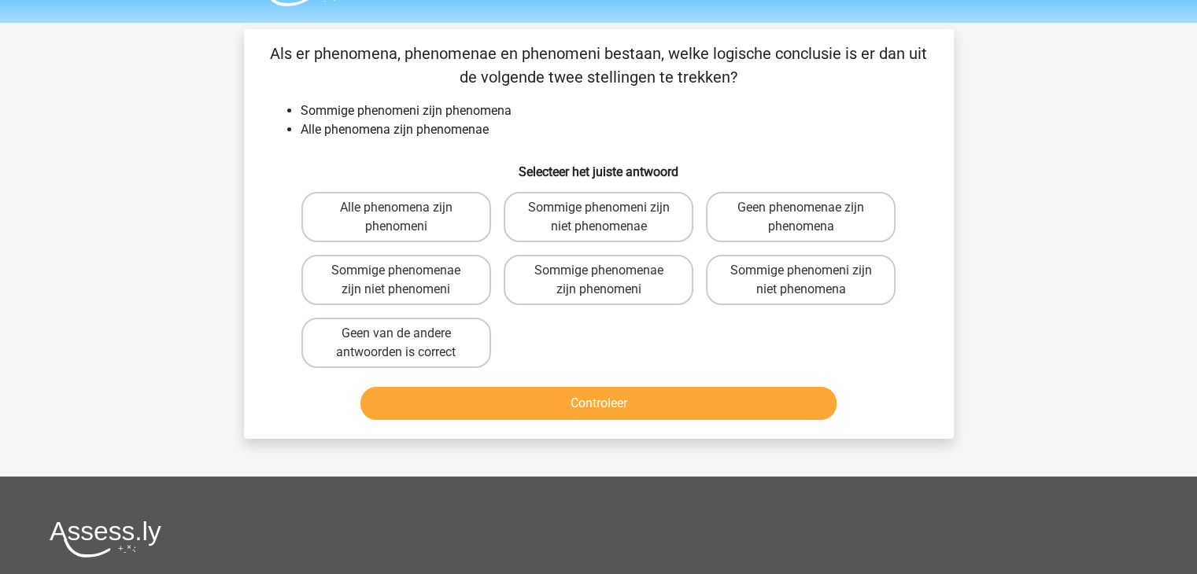
scroll to position [38, 0]
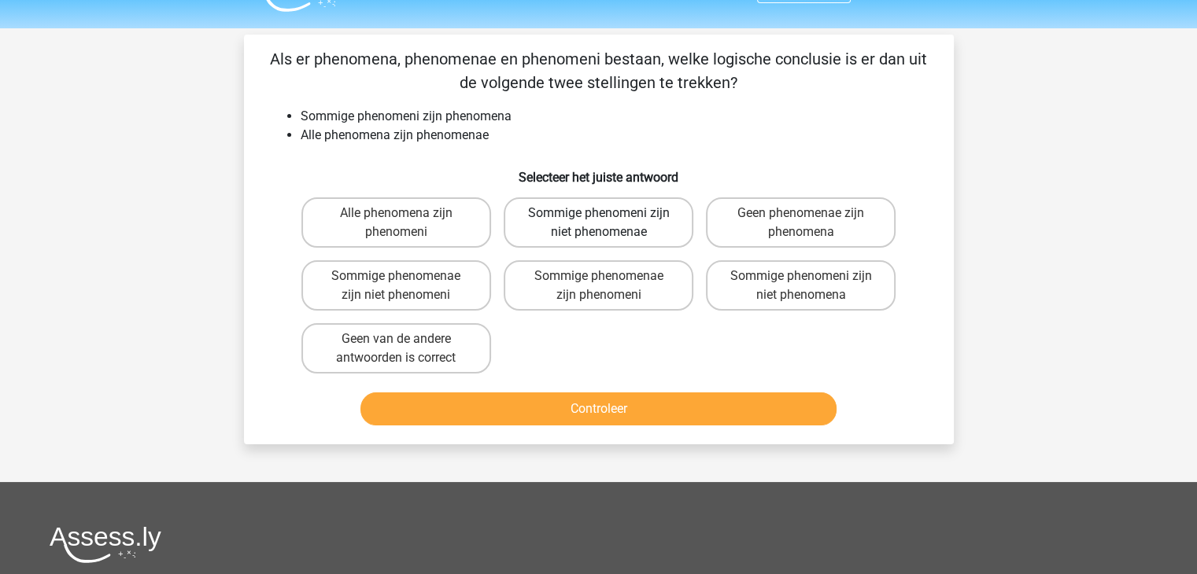
click at [566, 219] on label "Sommige phenomeni zijn niet phenomenae" at bounding box center [599, 222] width 190 height 50
click at [598, 219] on input "Sommige phenomeni zijn niet phenomenae" at bounding box center [603, 218] width 10 height 10
radio input "true"
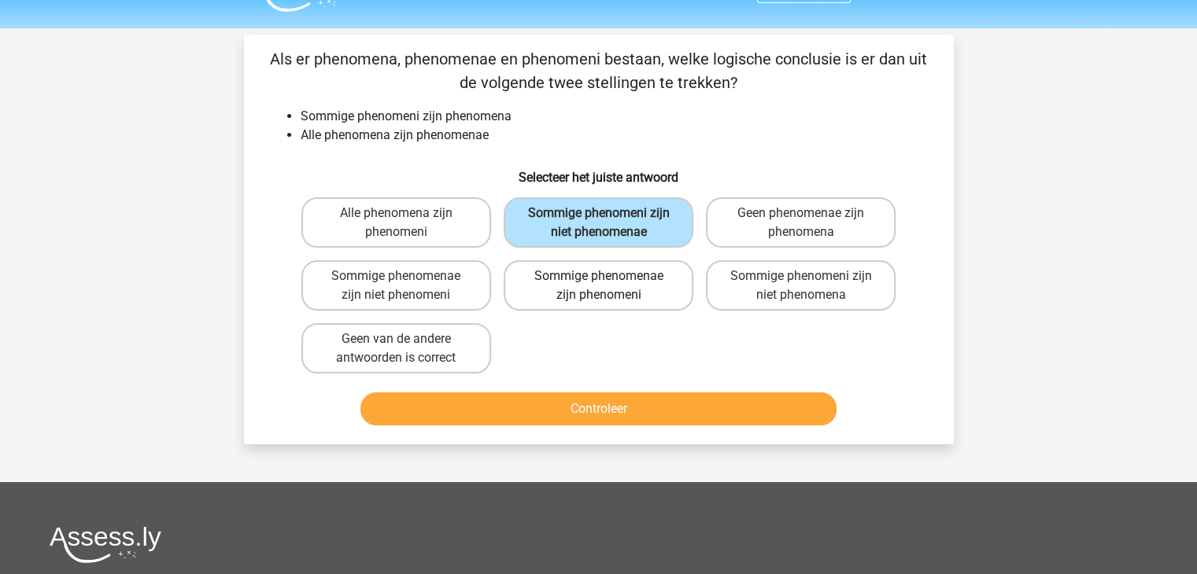
click at [588, 287] on label "Sommige phenomenae zijn phenomeni" at bounding box center [599, 285] width 190 height 50
click at [598, 286] on input "Sommige phenomenae zijn phenomeni" at bounding box center [603, 281] width 10 height 10
radio input "true"
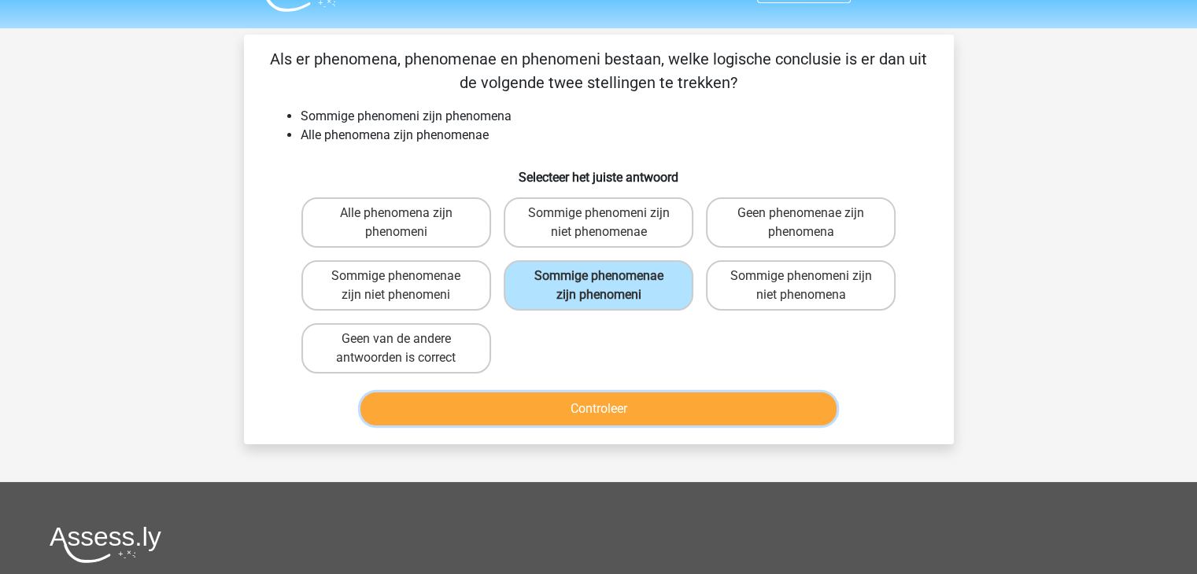
click at [597, 403] on button "Controleer" at bounding box center [598, 409] width 476 height 33
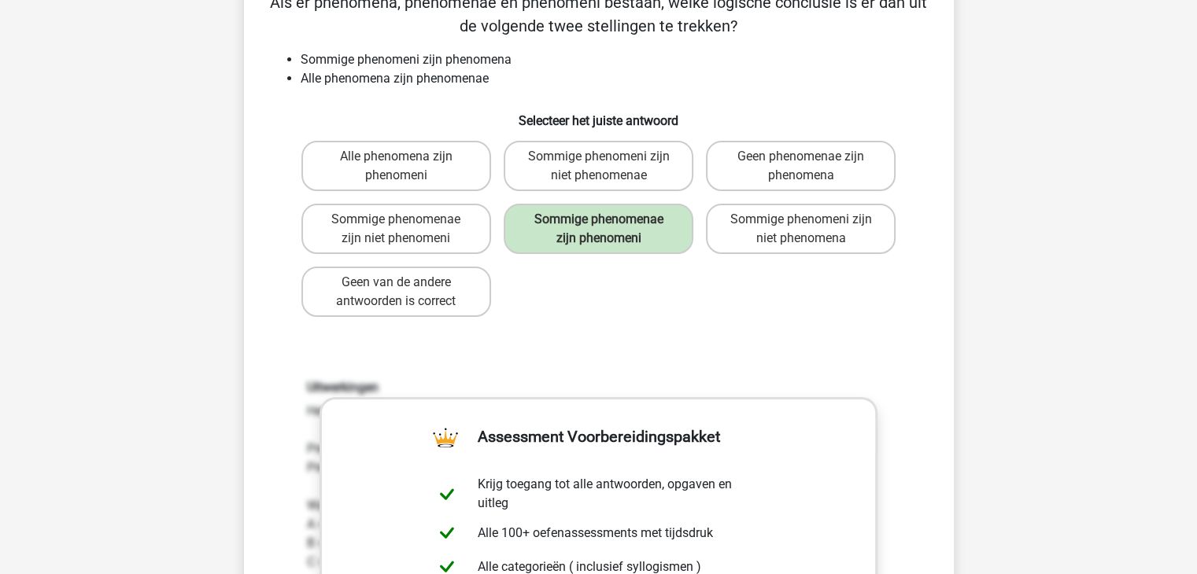
scroll to position [101, 0]
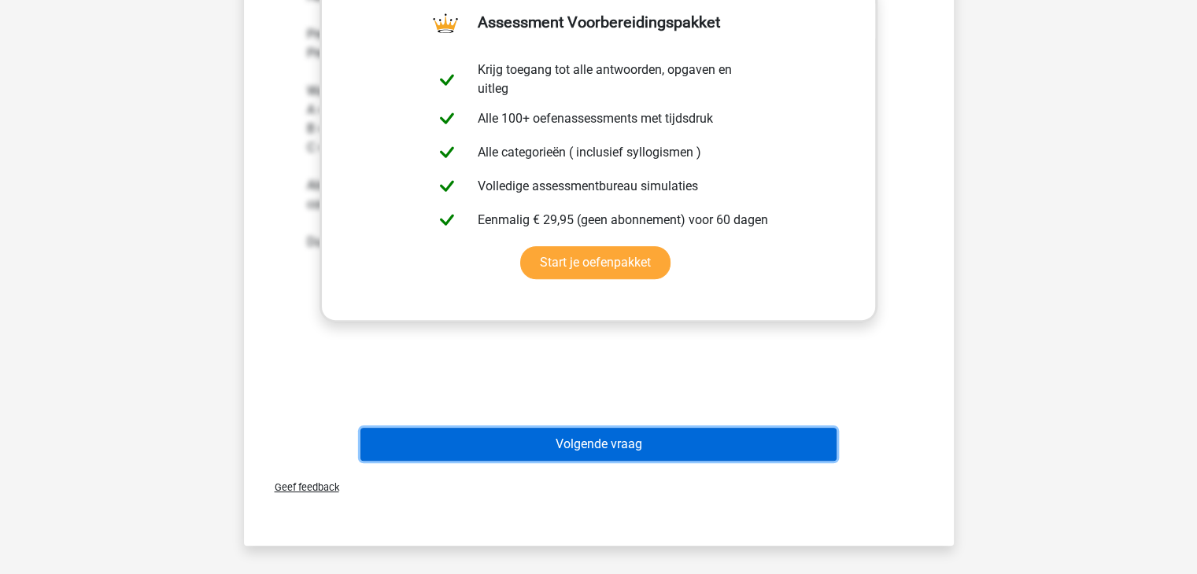
click at [587, 438] on button "Volgende vraag" at bounding box center [598, 444] width 476 height 33
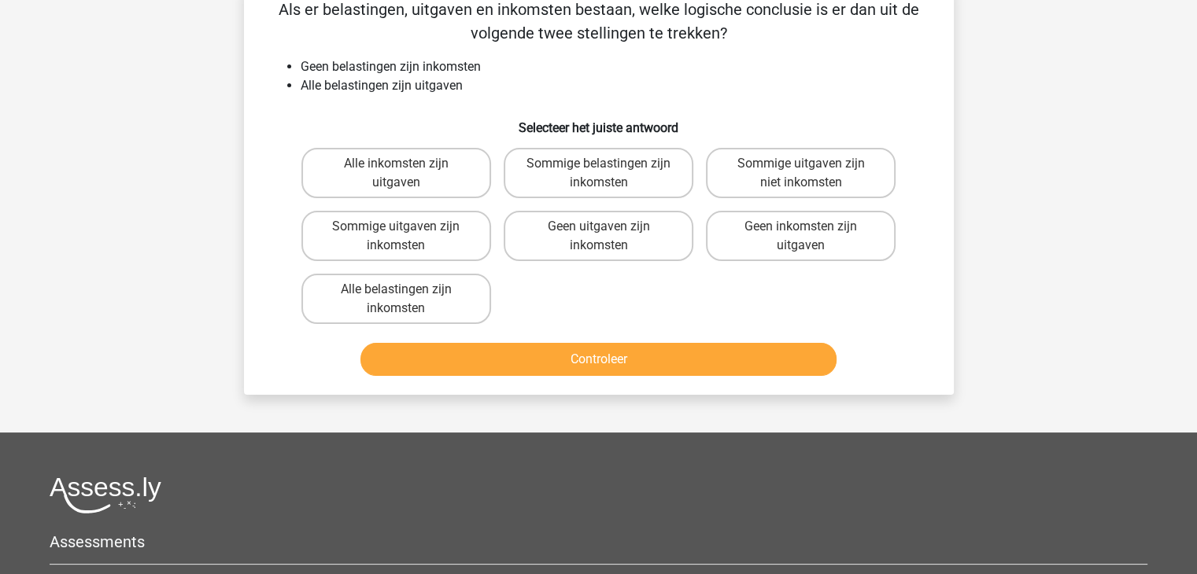
scroll to position [72, 0]
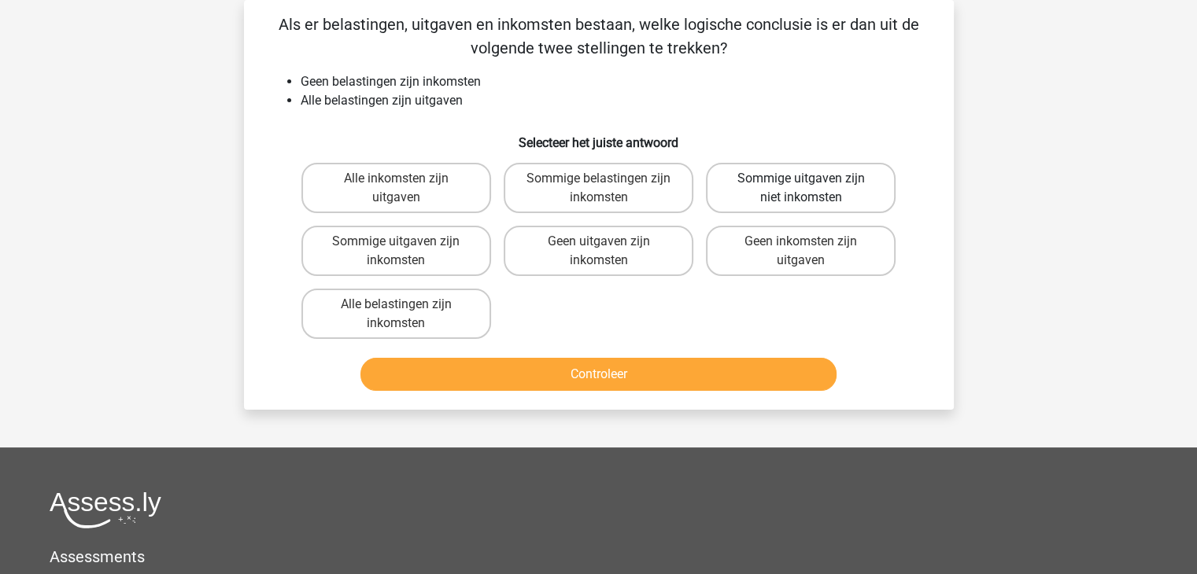
click at [820, 168] on label "Sommige uitgaven zijn niet inkomsten" at bounding box center [801, 188] width 190 height 50
click at [811, 179] on input "Sommige uitgaven zijn niet inkomsten" at bounding box center [806, 184] width 10 height 10
radio input "true"
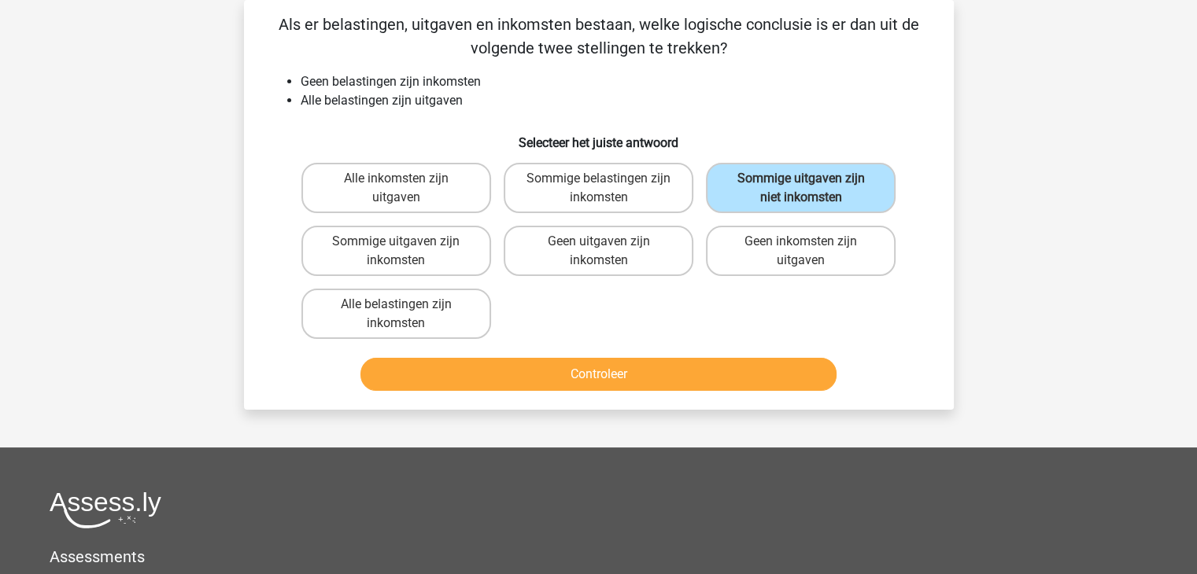
click at [708, 356] on div "Controleer" at bounding box center [598, 371] width 659 height 52
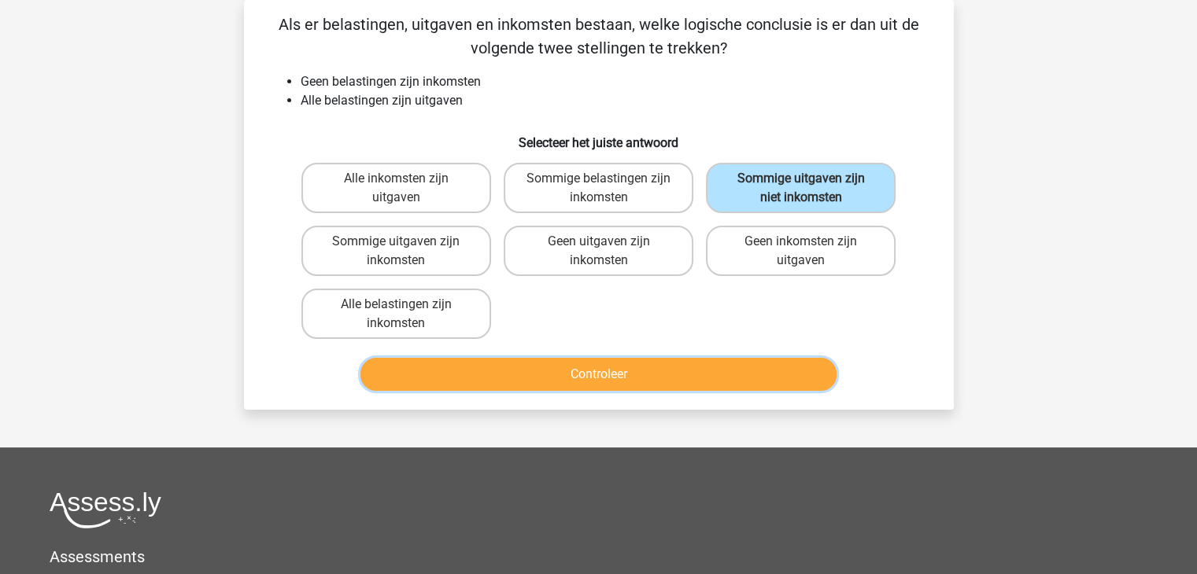
click at [689, 372] on button "Controleer" at bounding box center [598, 374] width 476 height 33
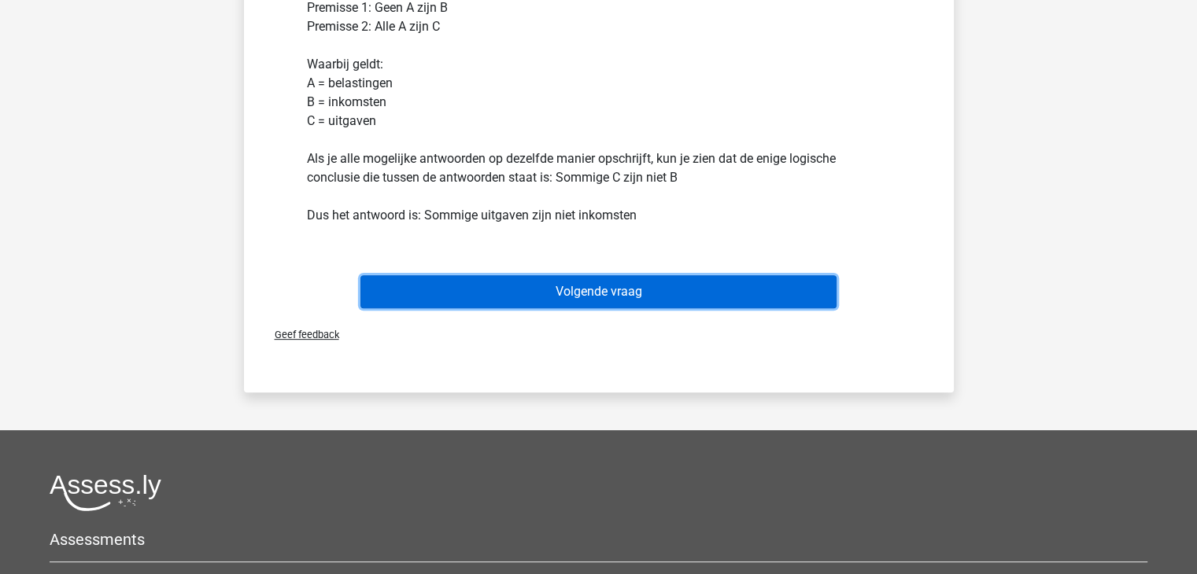
click at [638, 277] on button "Volgende vraag" at bounding box center [598, 291] width 476 height 33
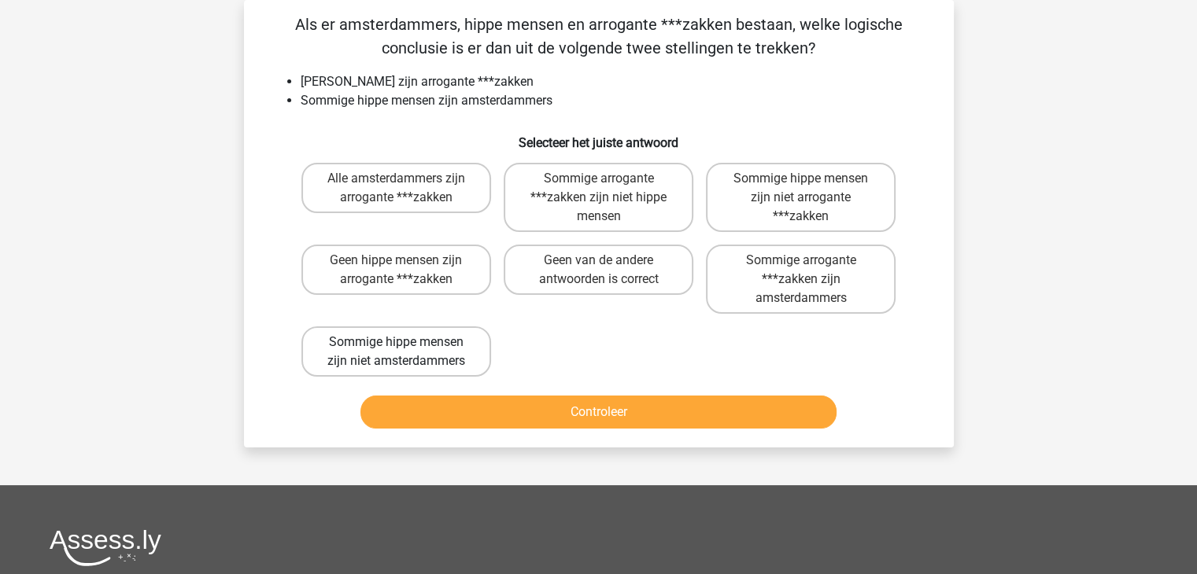
click at [403, 341] on label "Sommige hippe mensen zijn niet amsterdammers" at bounding box center [396, 351] width 190 height 50
click at [403, 342] on input "Sommige hippe mensen zijn niet amsterdammers" at bounding box center [401, 347] width 10 height 10
radio input "true"
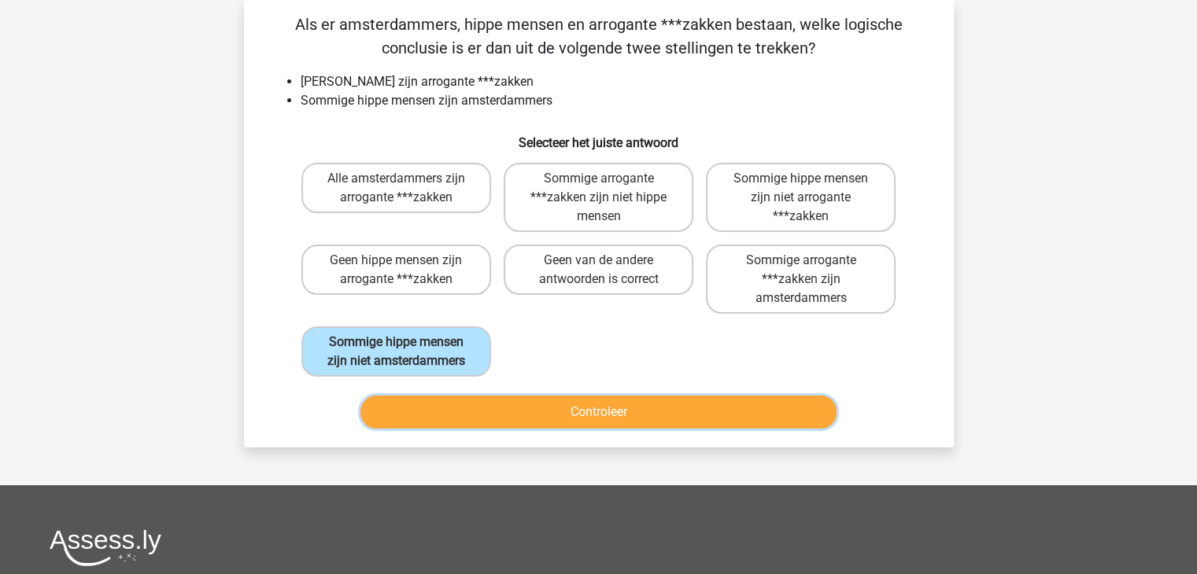
click at [414, 404] on button "Controleer" at bounding box center [598, 412] width 476 height 33
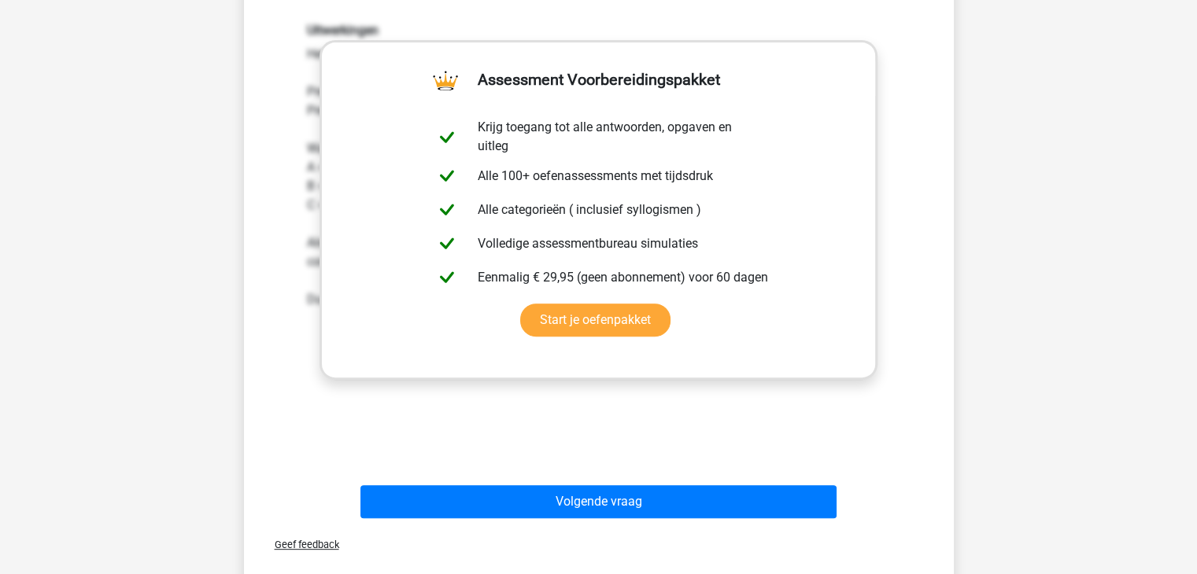
scroll to position [519, 0]
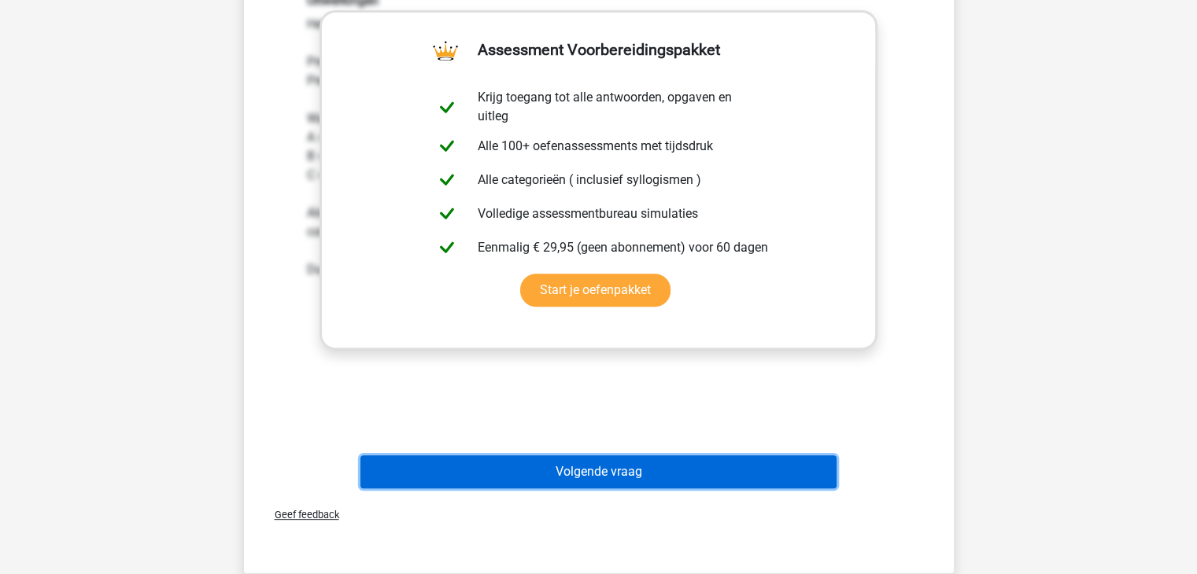
click at [589, 473] on button "Volgende vraag" at bounding box center [598, 472] width 476 height 33
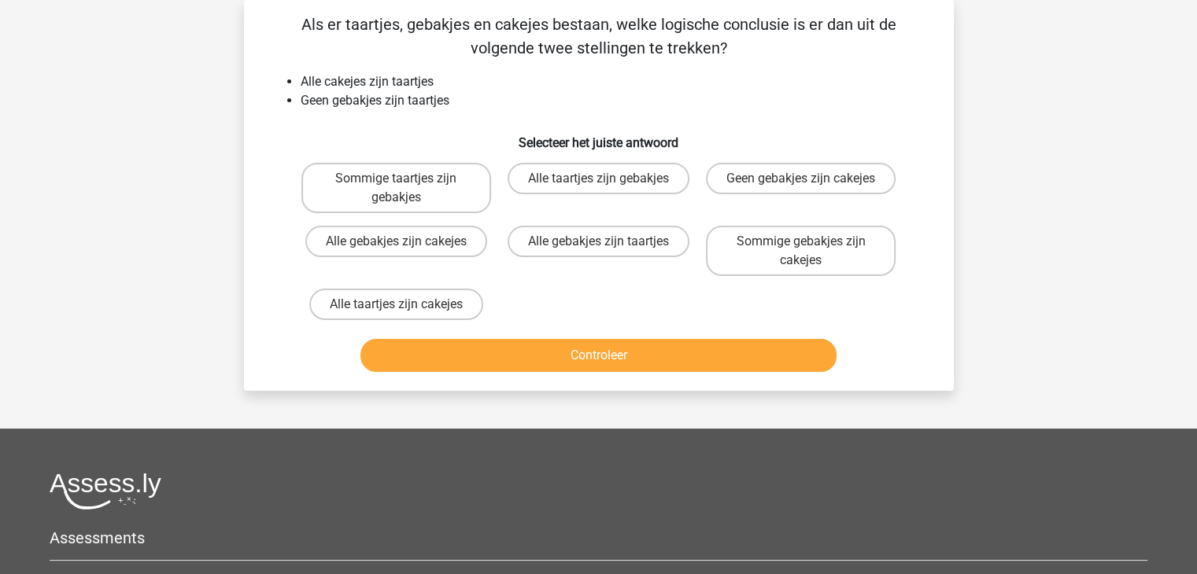
scroll to position [0, 0]
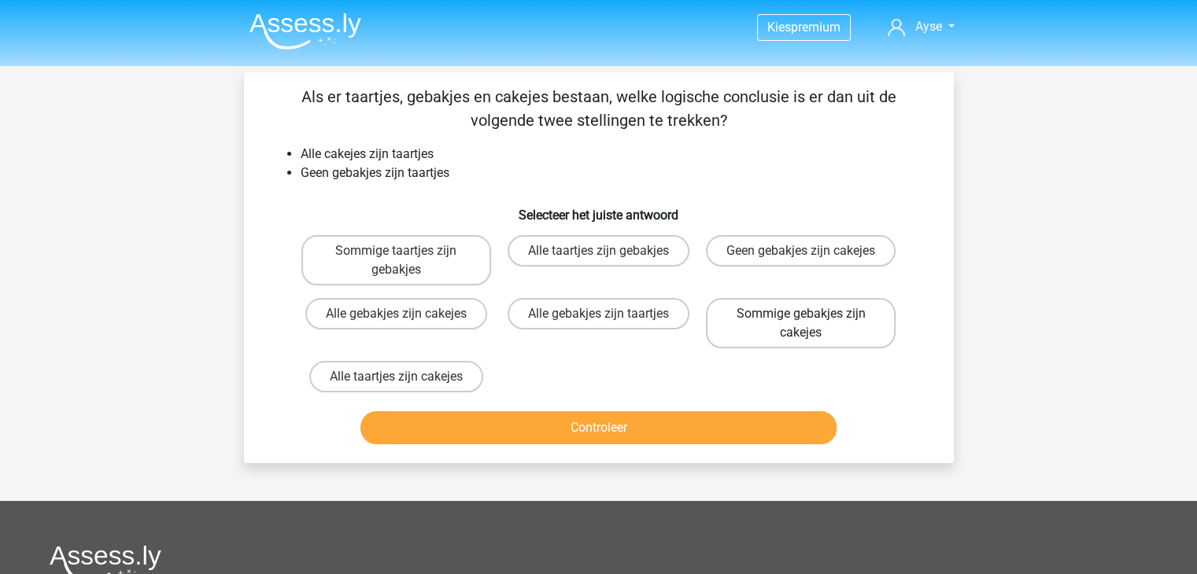
click at [828, 320] on label "Sommige gebakjes zijn cakejes" at bounding box center [801, 323] width 190 height 50
click at [811, 320] on input "Sommige gebakjes zijn cakejes" at bounding box center [806, 319] width 10 height 10
radio input "true"
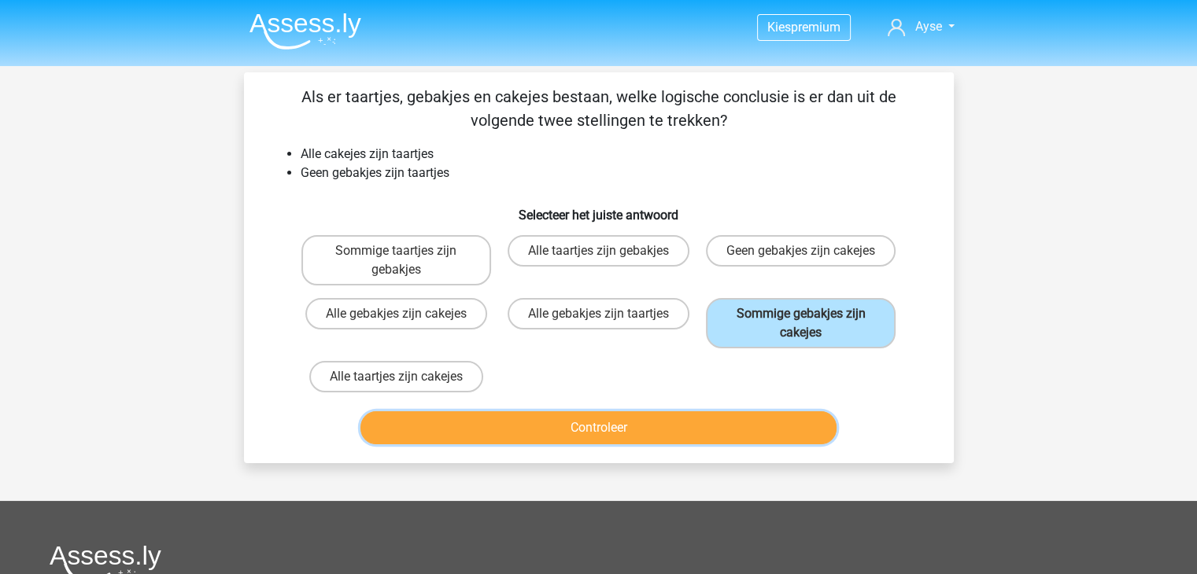
click at [616, 438] on button "Controleer" at bounding box center [598, 427] width 476 height 33
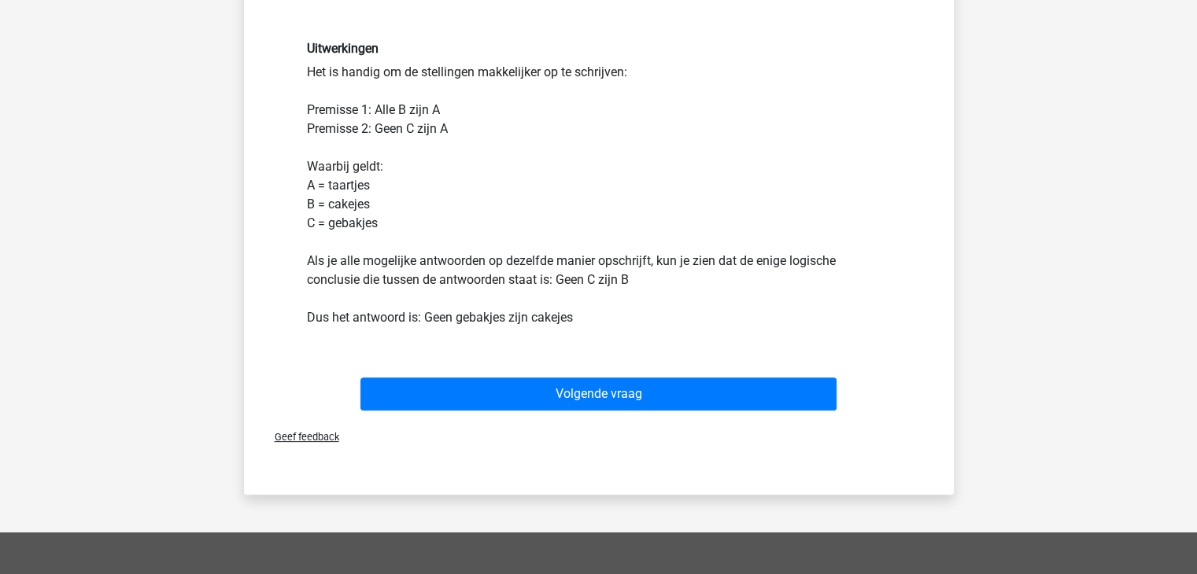
scroll to position [400, 0]
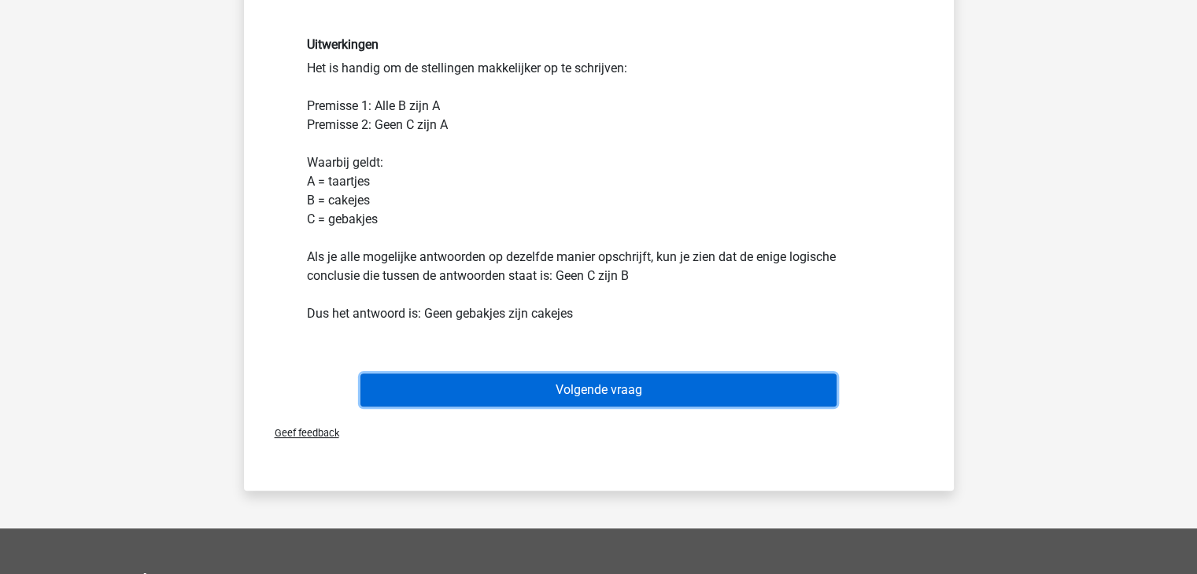
click at [566, 386] on button "Volgende vraag" at bounding box center [598, 390] width 476 height 33
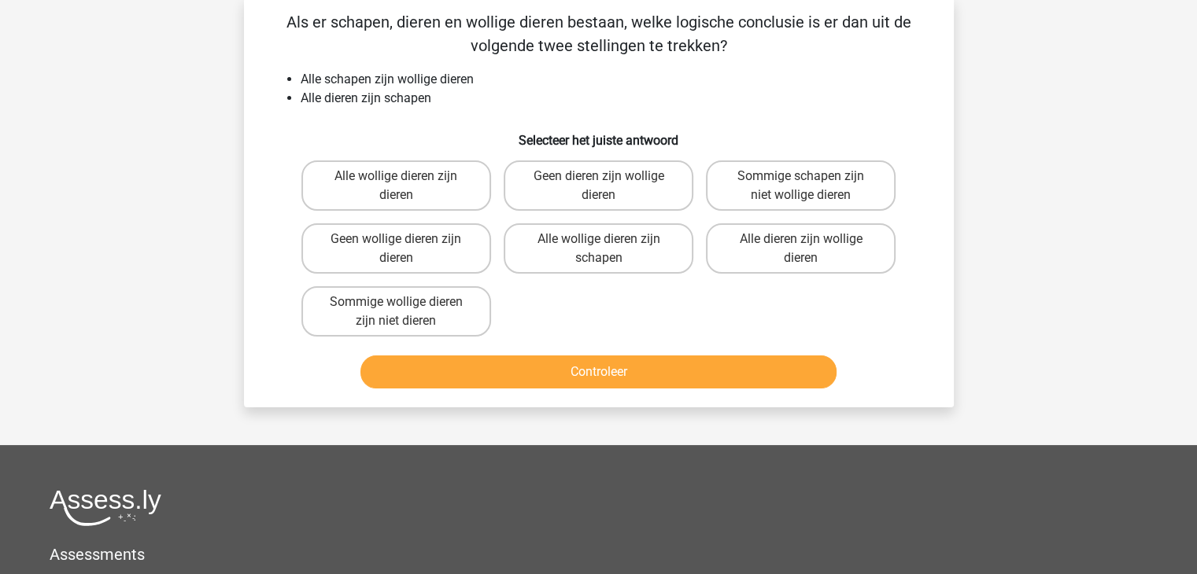
scroll to position [72, 0]
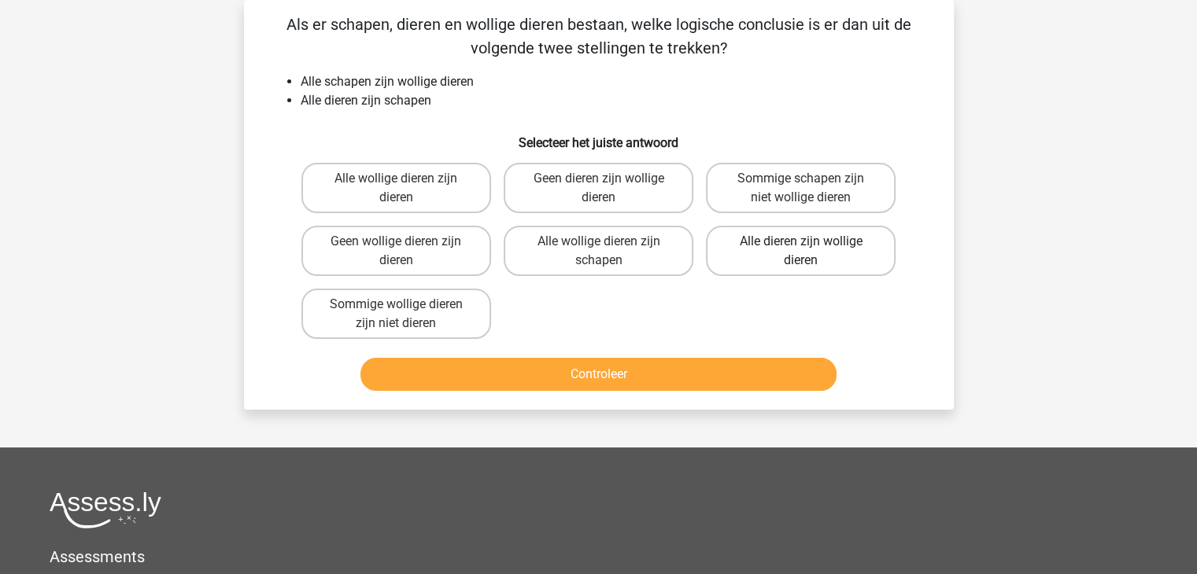
click at [780, 267] on label "Alle dieren zijn wollige dieren" at bounding box center [801, 251] width 190 height 50
click at [801, 252] on input "Alle dieren zijn wollige dieren" at bounding box center [806, 247] width 10 height 10
radio input "true"
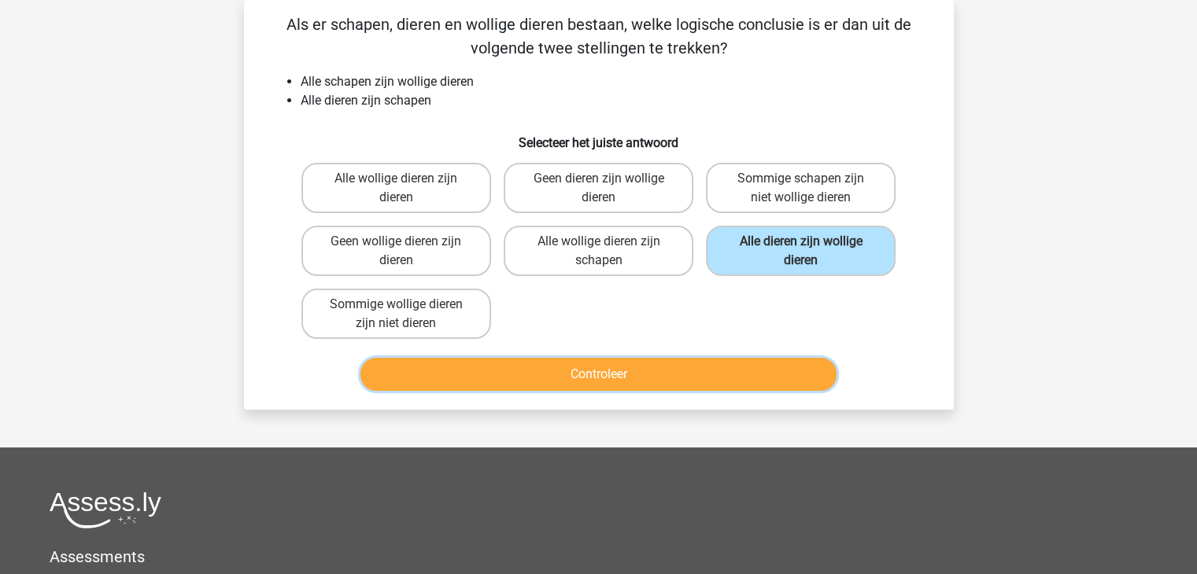
click at [691, 360] on button "Controleer" at bounding box center [598, 374] width 476 height 33
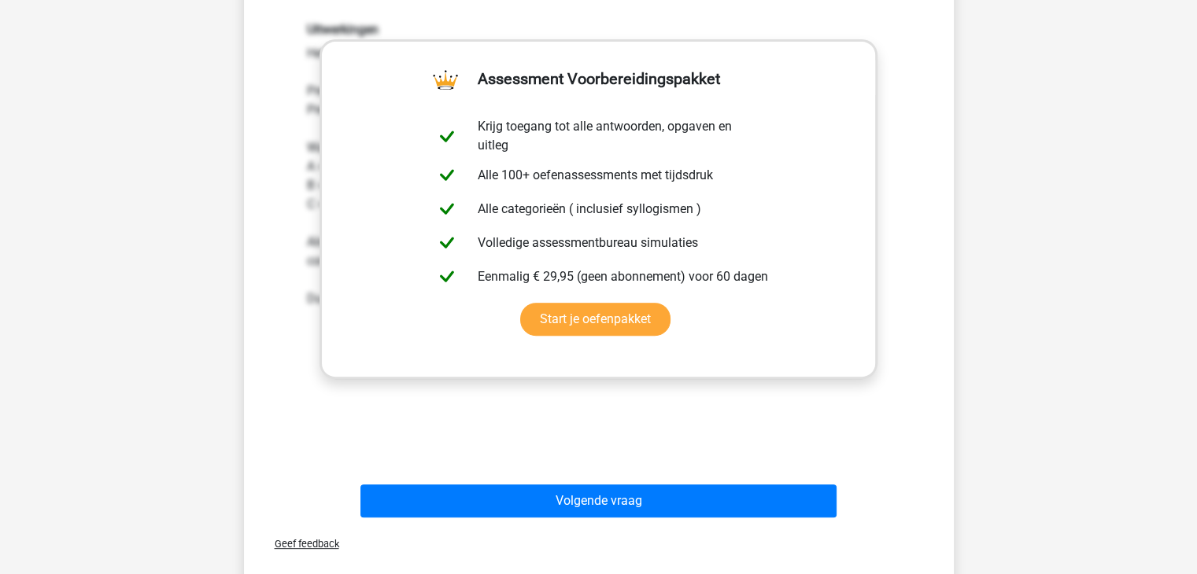
scroll to position [463, 0]
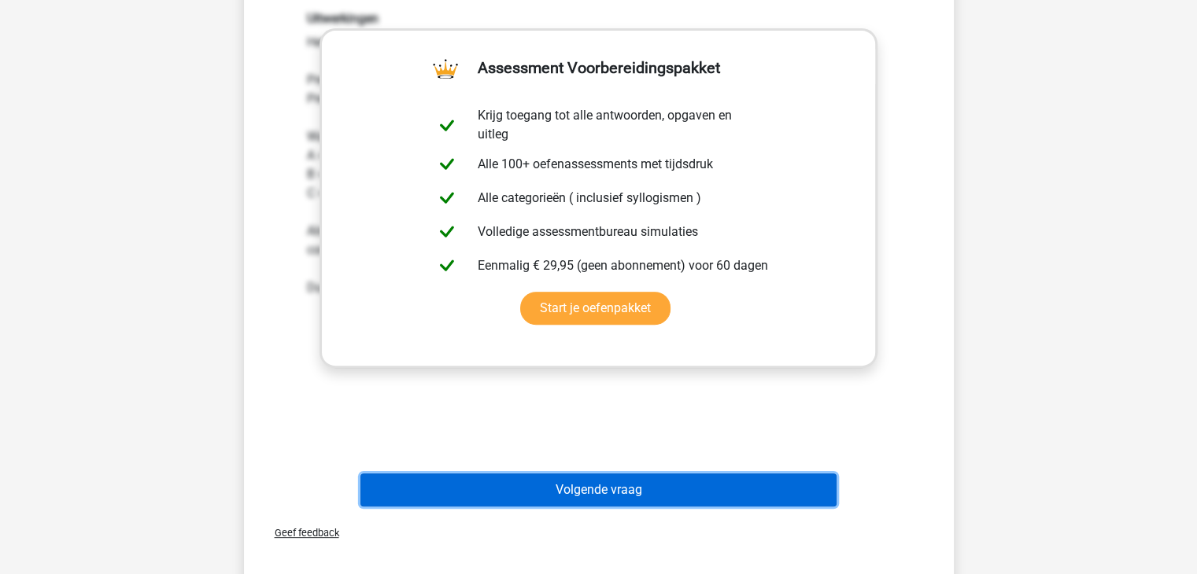
click at [590, 482] on button "Volgende vraag" at bounding box center [598, 490] width 476 height 33
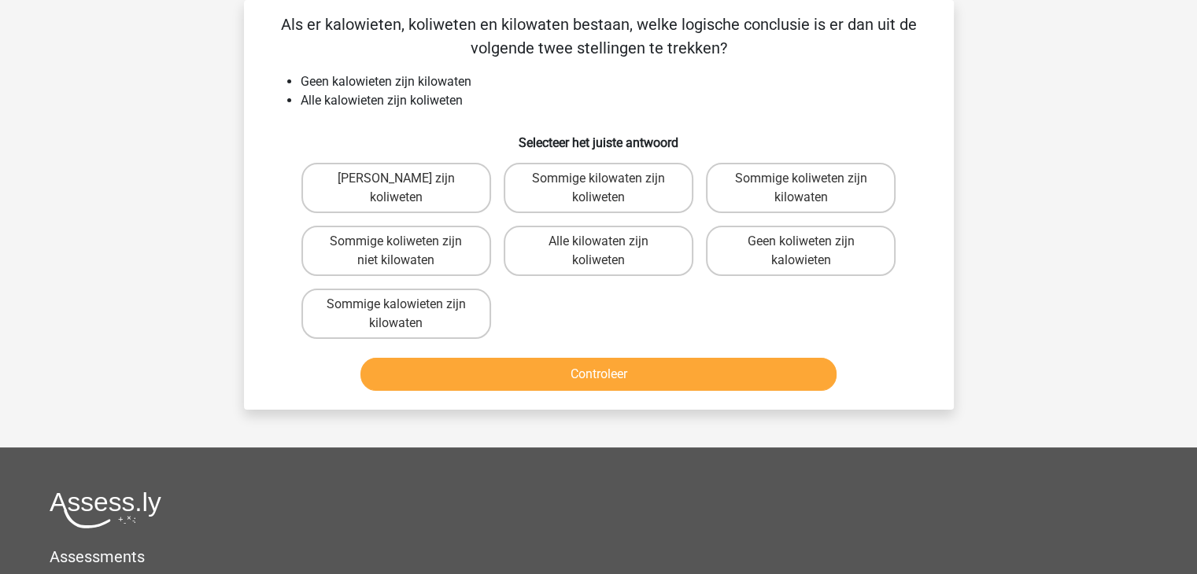
scroll to position [0, 0]
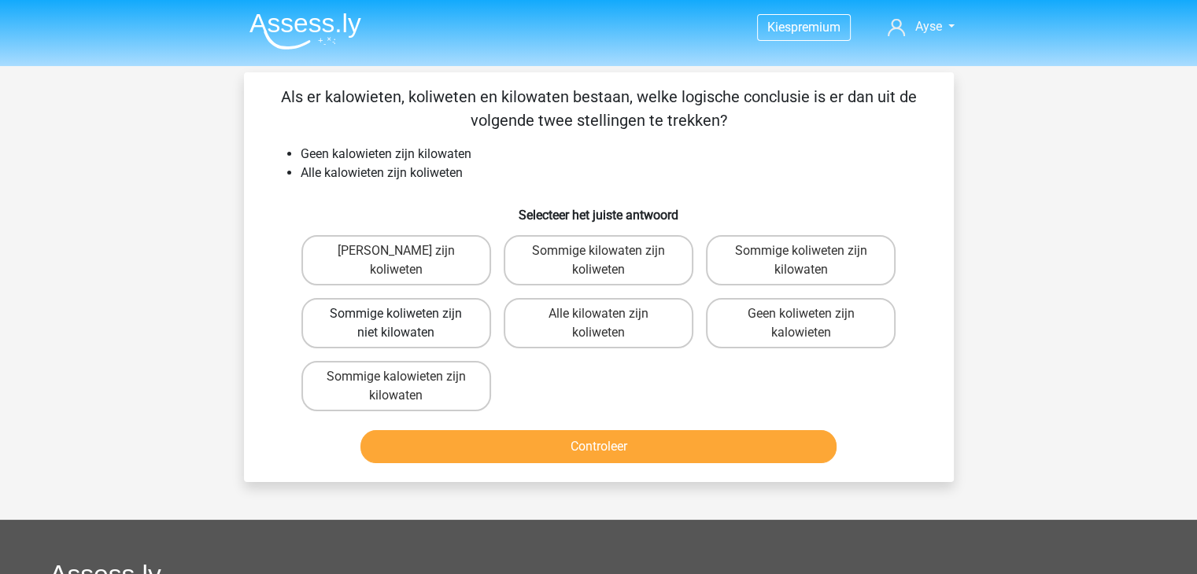
click at [418, 326] on label "Sommige koliweten zijn niet kilowaten" at bounding box center [396, 323] width 190 height 50
click at [406, 324] on input "Sommige koliweten zijn niet kilowaten" at bounding box center [401, 319] width 10 height 10
radio input "true"
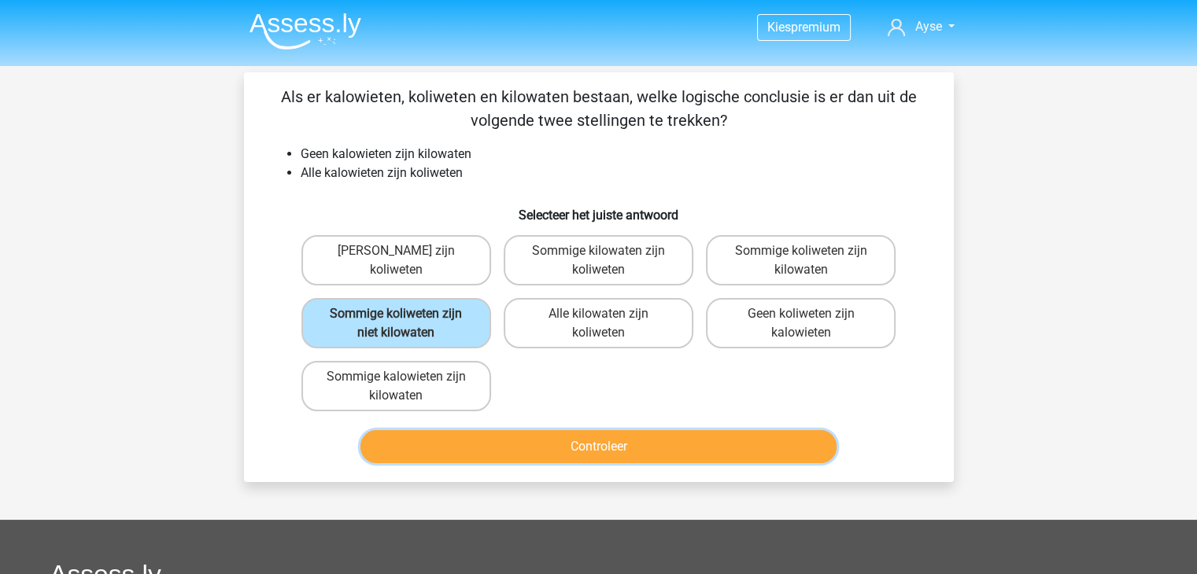
click at [508, 458] on button "Controleer" at bounding box center [598, 446] width 476 height 33
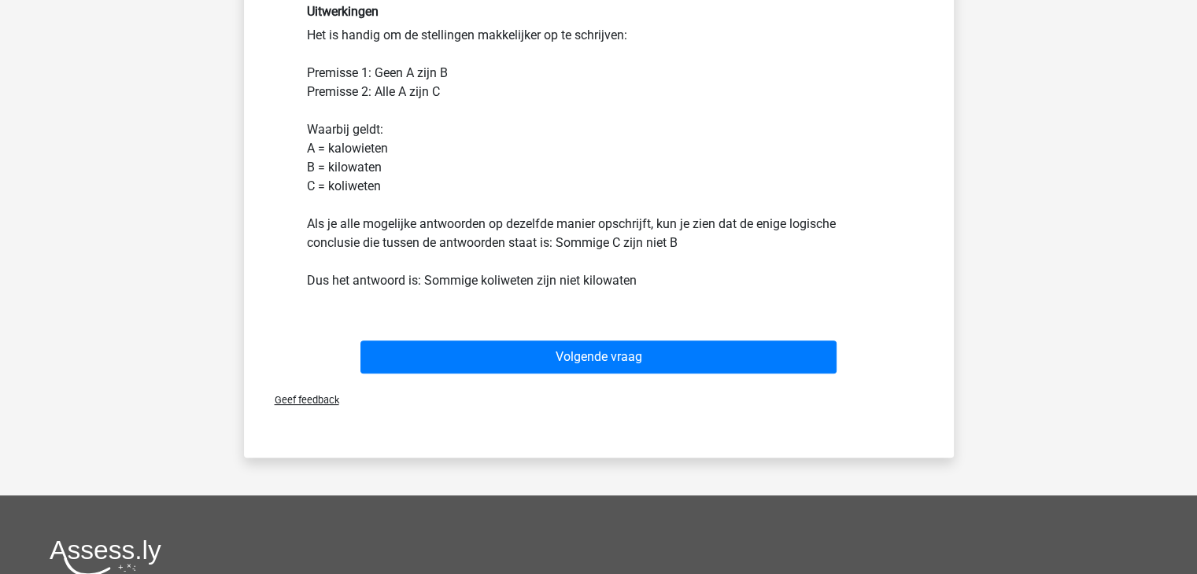
scroll to position [456, 0]
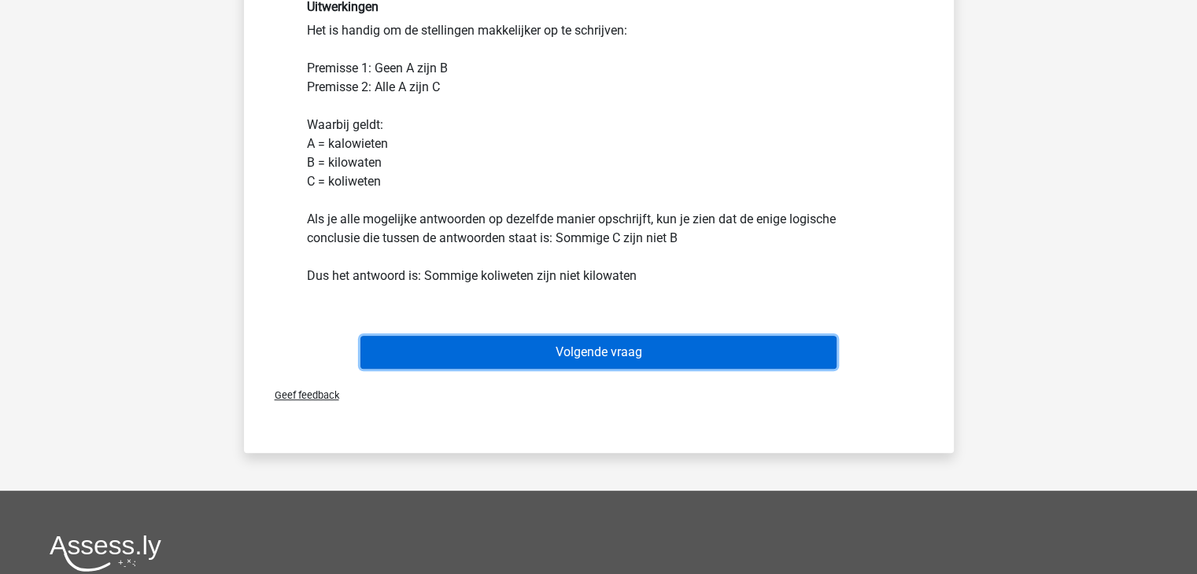
click at [582, 345] on button "Volgende vraag" at bounding box center [598, 352] width 476 height 33
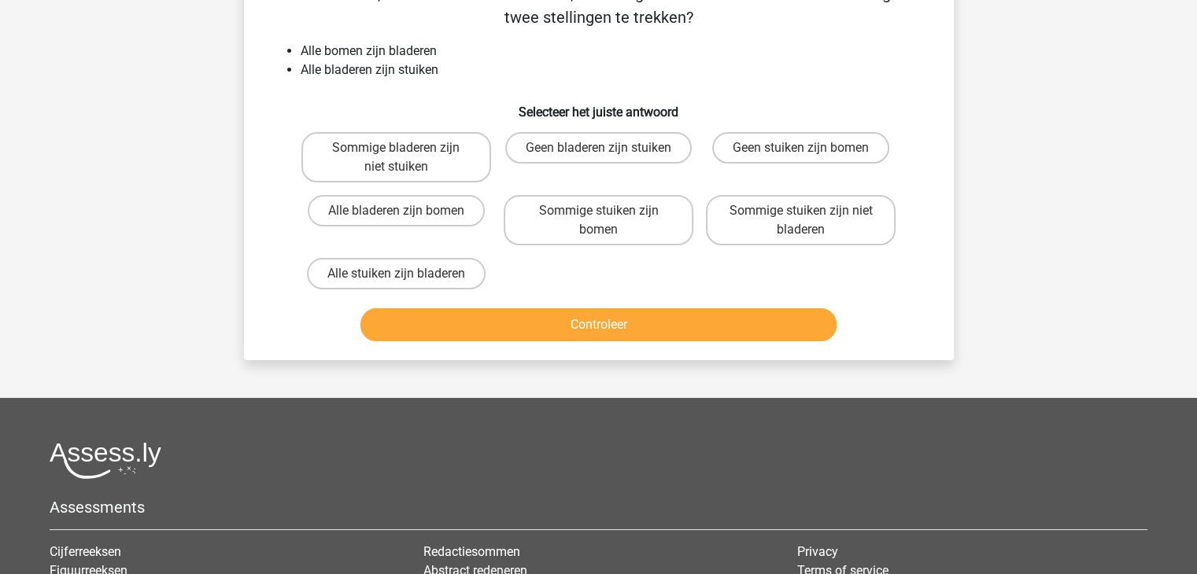
scroll to position [72, 0]
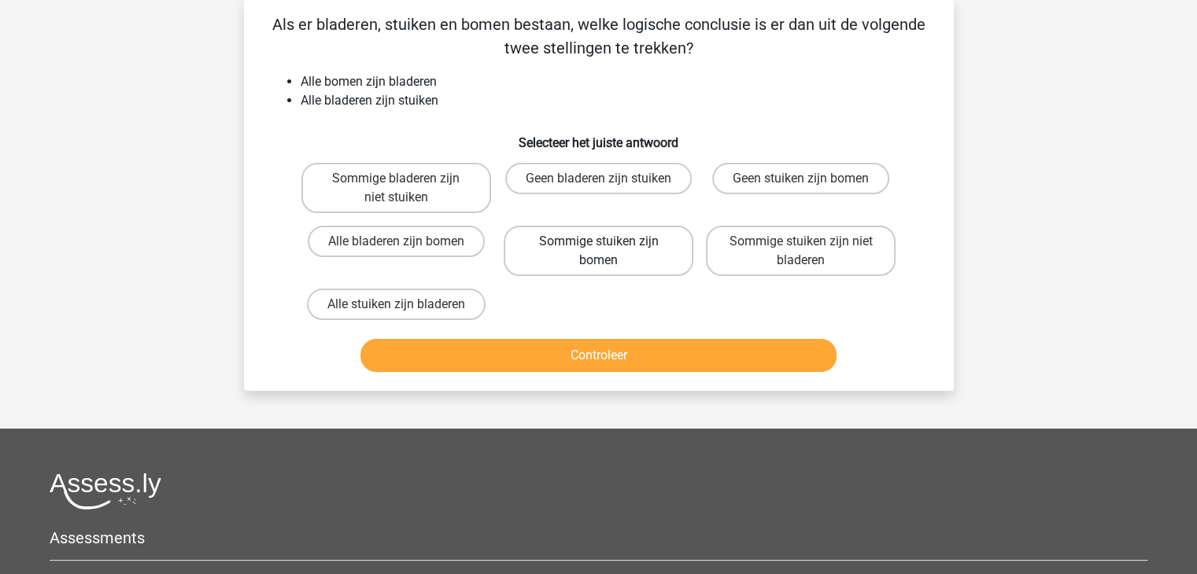
click at [626, 264] on label "Sommige stuiken zijn bomen" at bounding box center [599, 251] width 190 height 50
click at [608, 252] on input "Sommige stuiken zijn bomen" at bounding box center [603, 247] width 10 height 10
radio input "true"
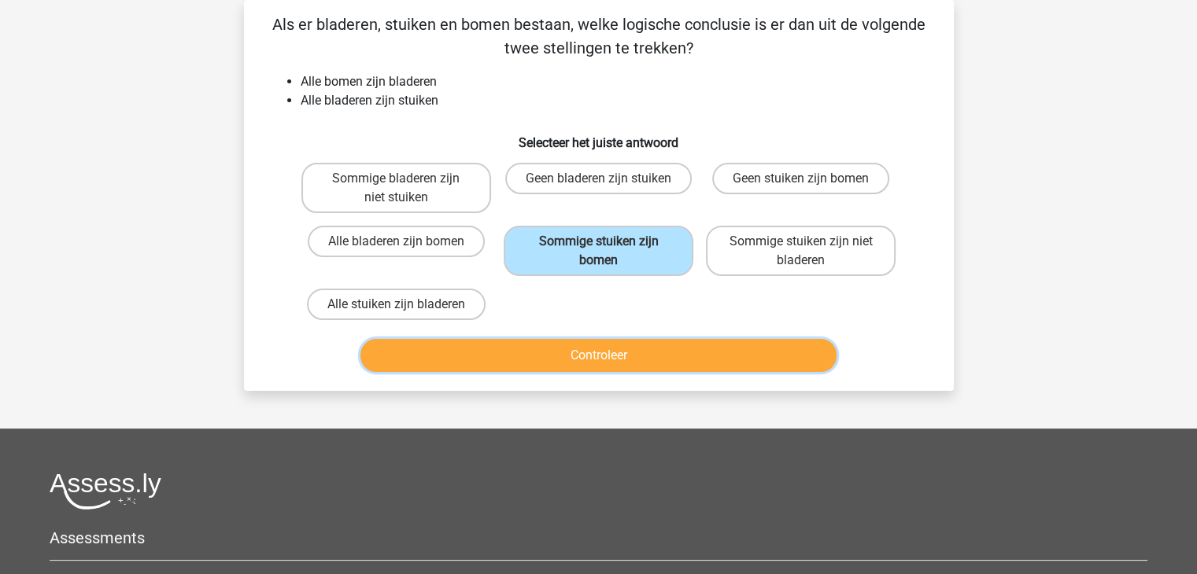
click at [610, 341] on button "Controleer" at bounding box center [598, 355] width 476 height 33
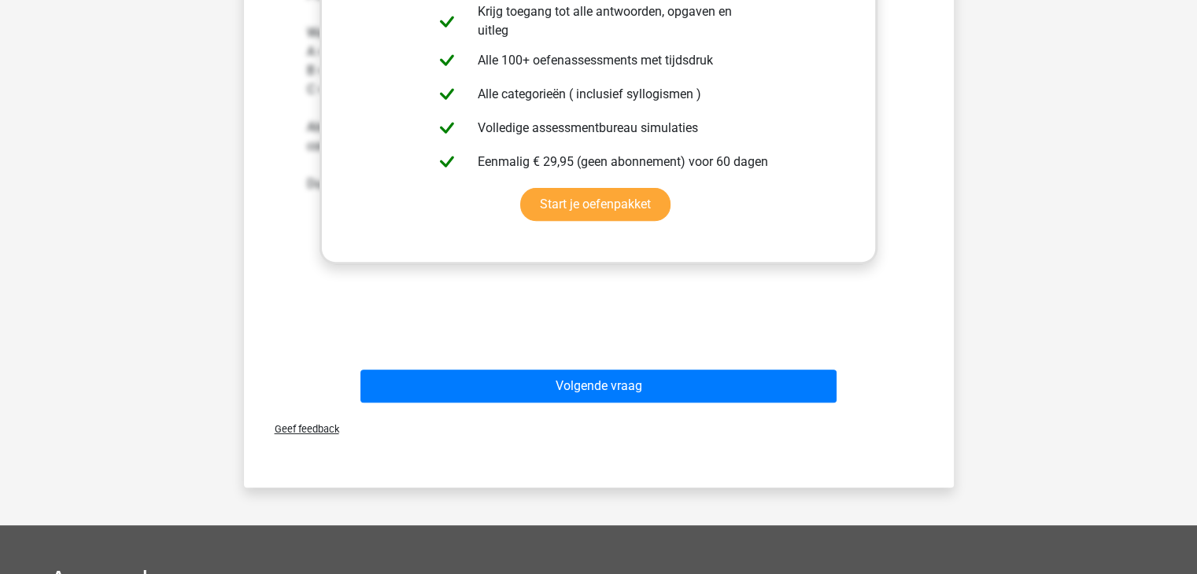
scroll to position [646, 0]
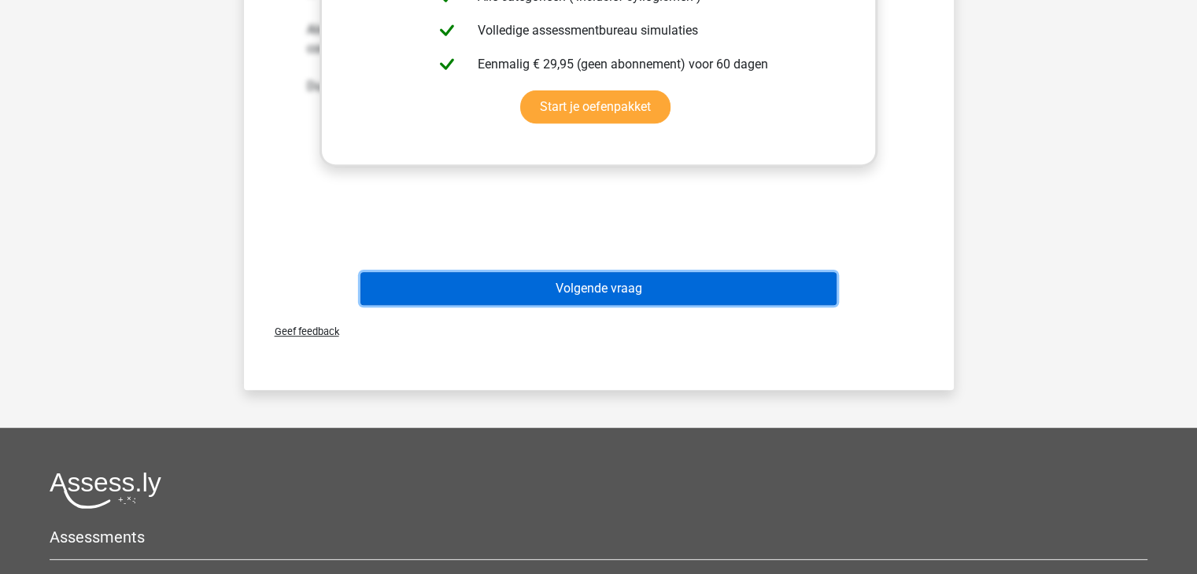
click at [614, 286] on button "Volgende vraag" at bounding box center [598, 288] width 476 height 33
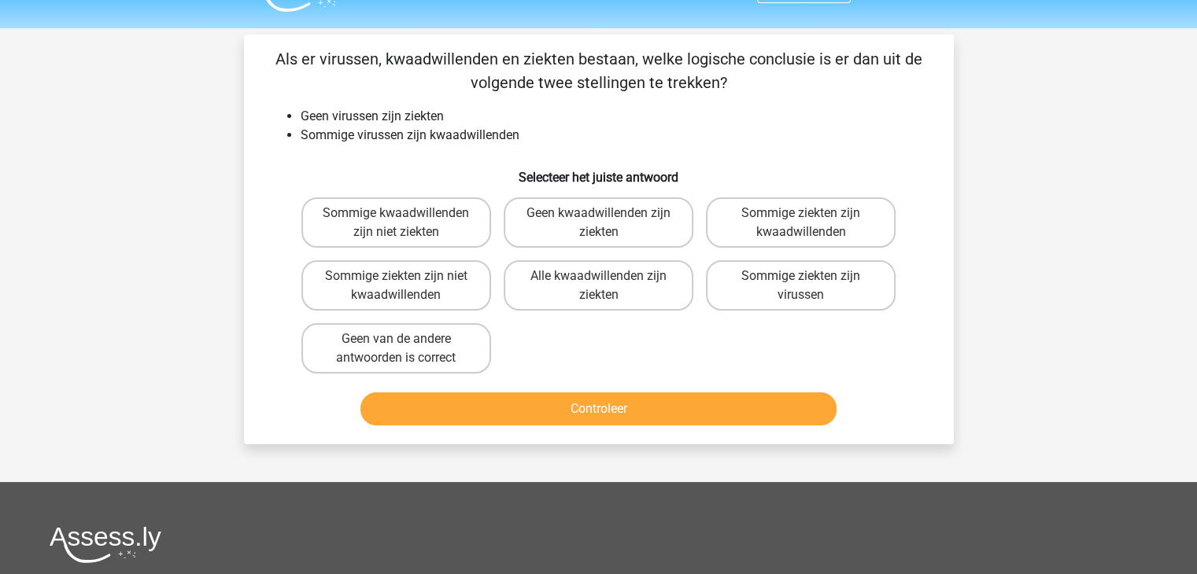
scroll to position [38, 0]
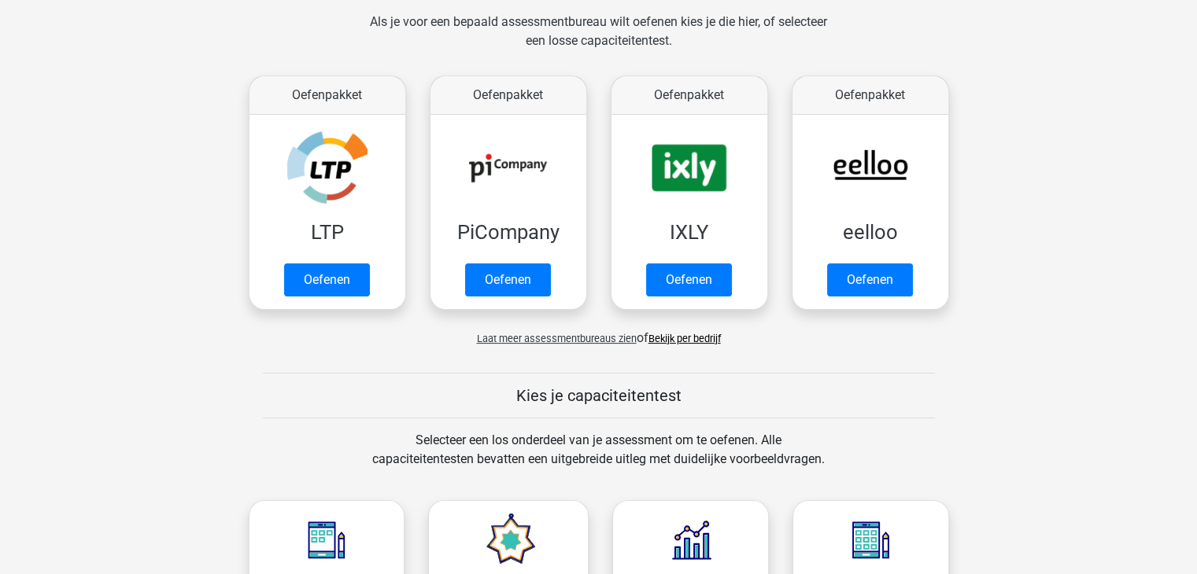
scroll to position [166, 0]
